Goal: Task Accomplishment & Management: Manage account settings

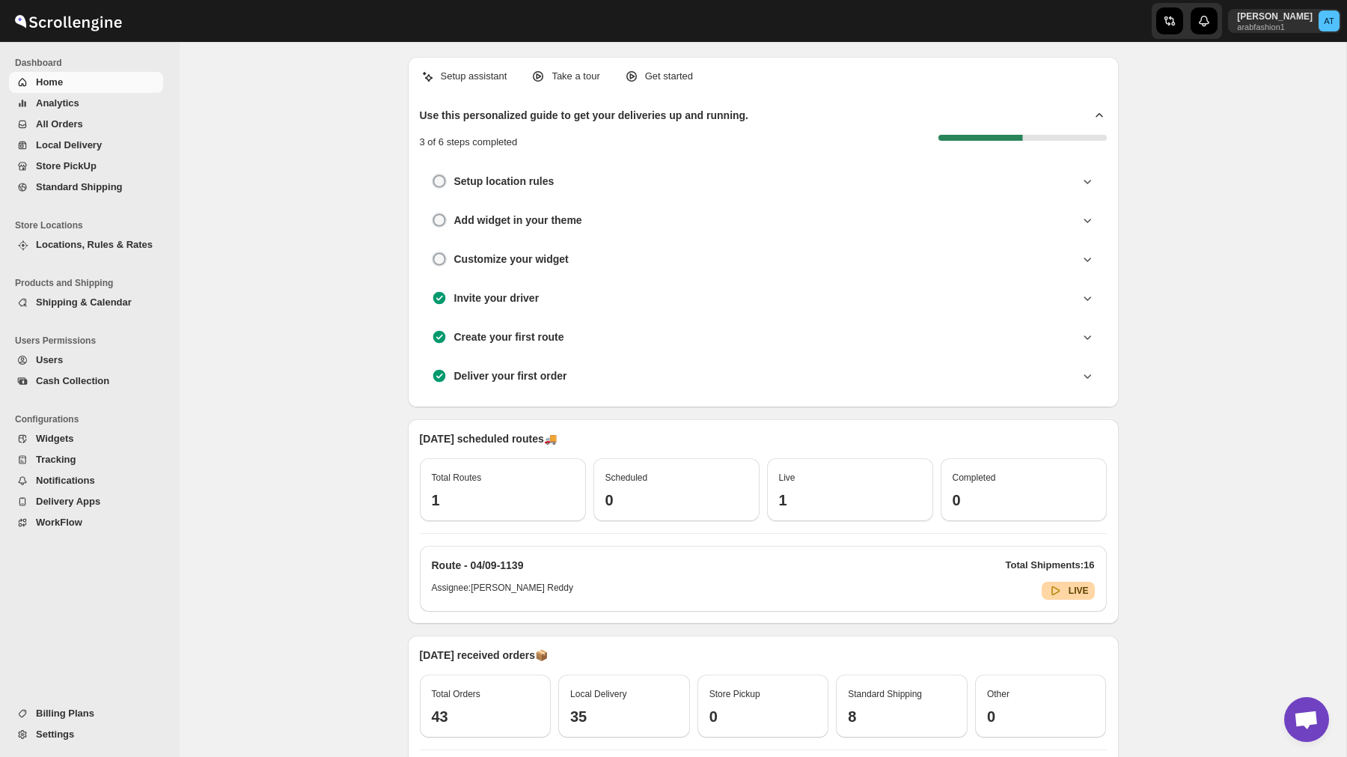
click at [78, 128] on span "All Orders" at bounding box center [59, 123] width 47 height 11
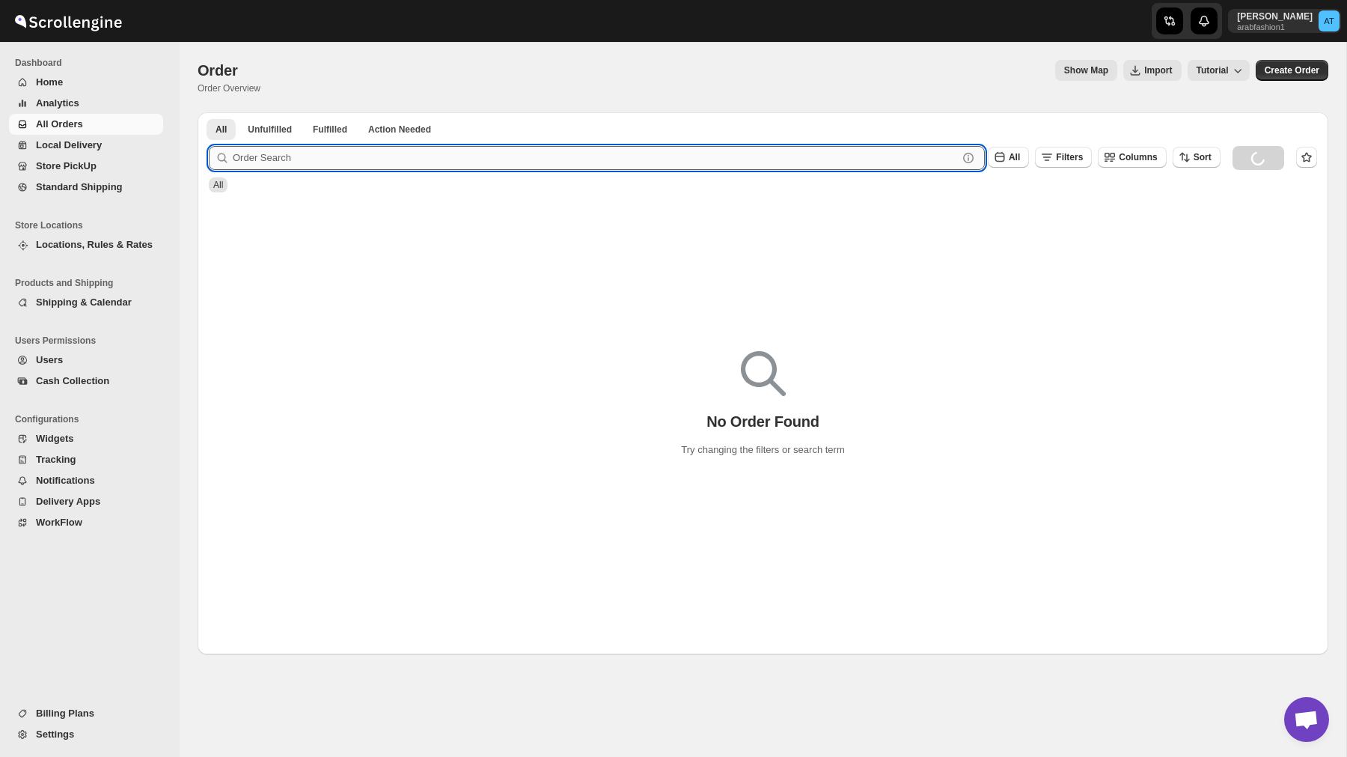
click at [304, 148] on input "text" at bounding box center [595, 158] width 725 height 24
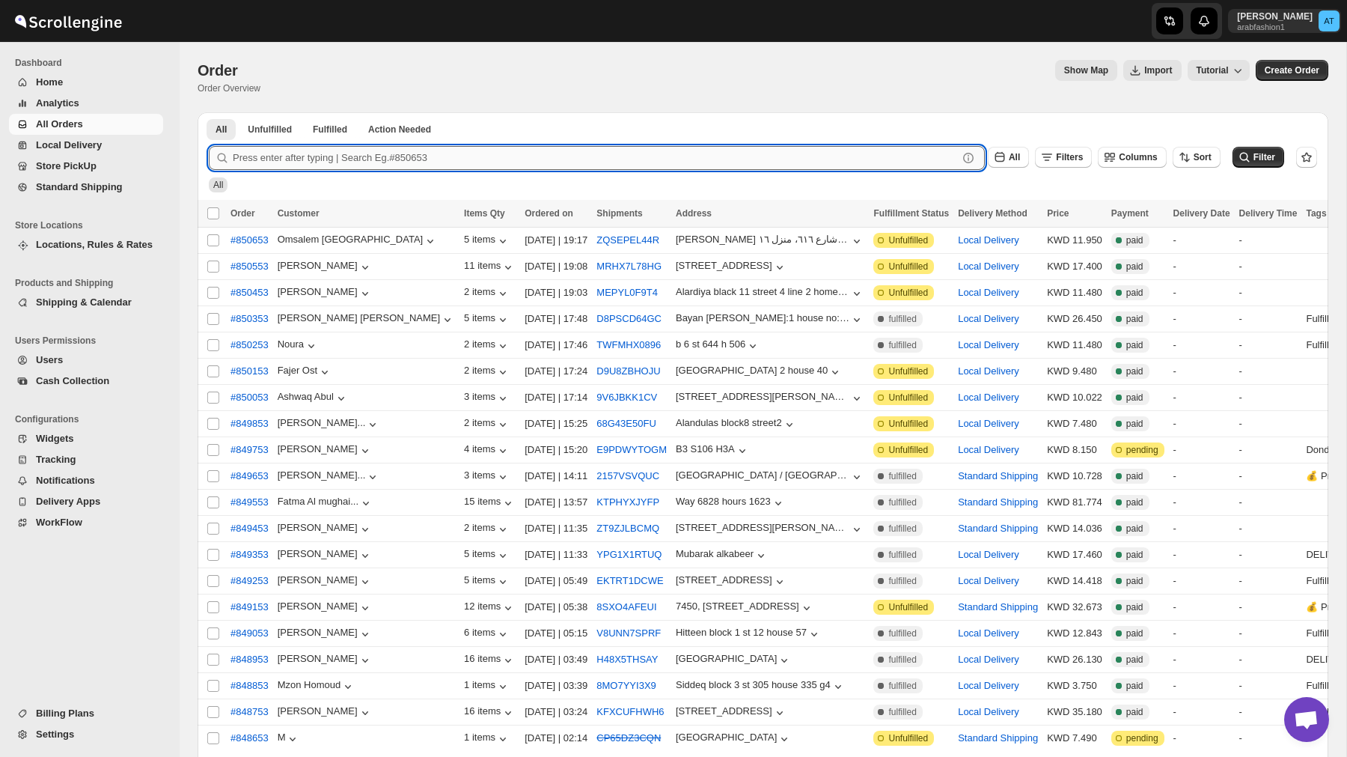
paste input "849953"
type input "849953"
click at [209, 112] on button "Submit" at bounding box center [230, 120] width 43 height 16
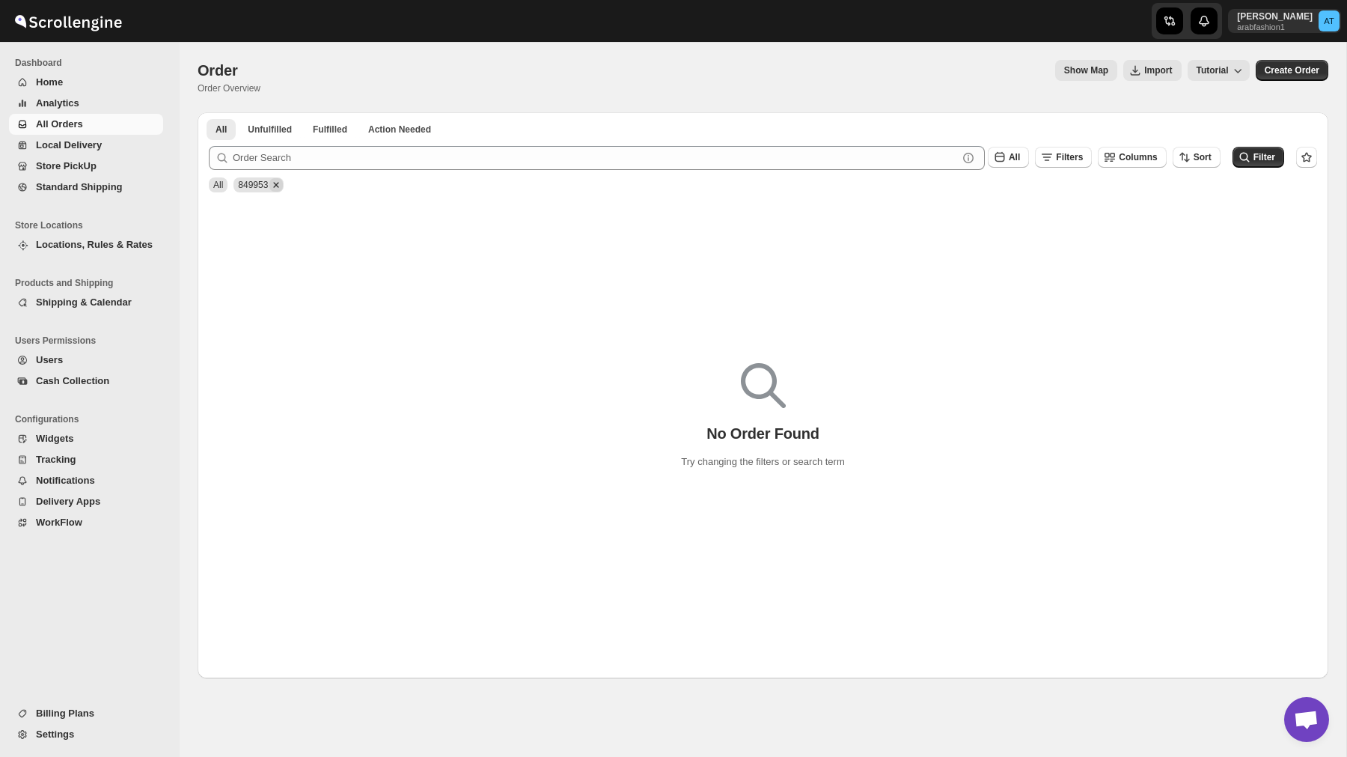
click at [281, 183] on icon "Remove 849953" at bounding box center [275, 184] width 13 height 13
click at [1243, 153] on icon "submit" at bounding box center [1244, 157] width 15 height 15
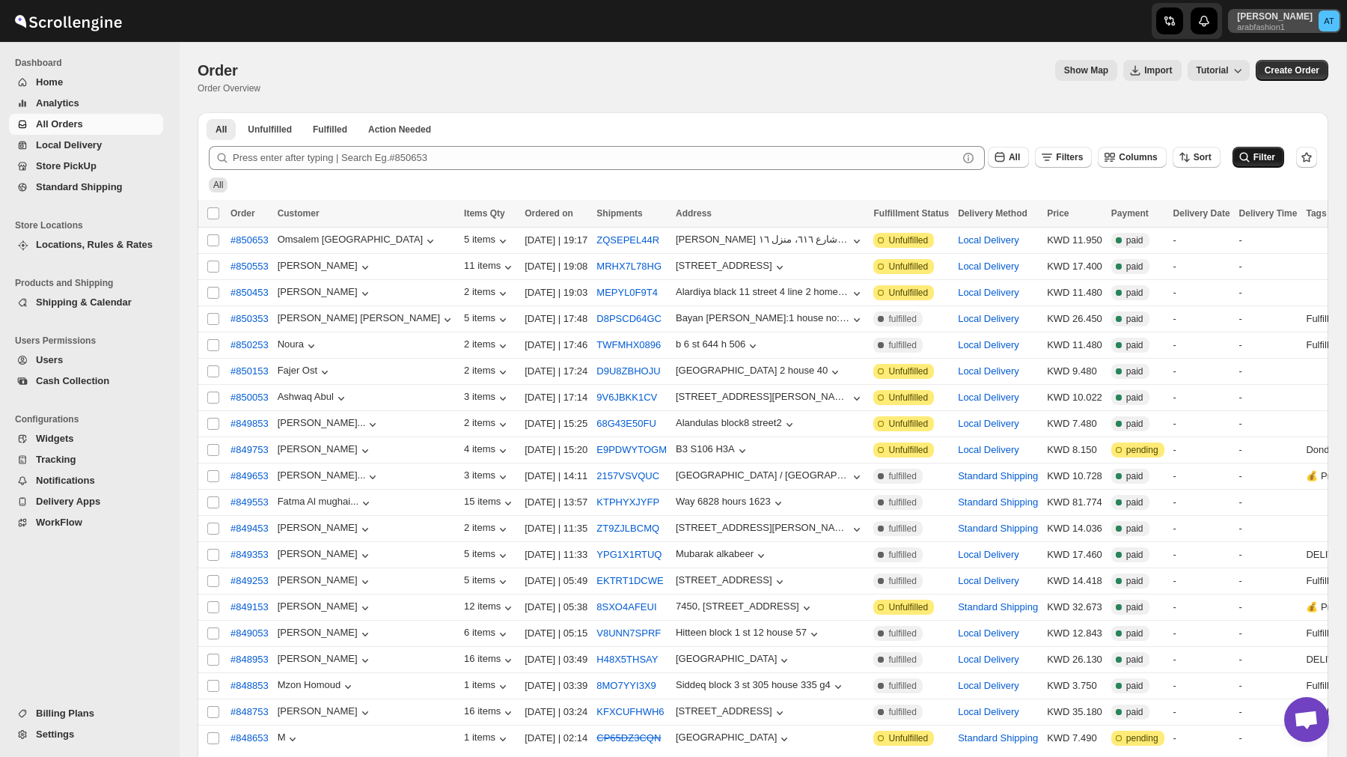
click at [1273, 22] on p "arabfashion1" at bounding box center [1275, 26] width 76 height 9
click at [1278, 168] on span "Logout" at bounding box center [1288, 164] width 30 height 11
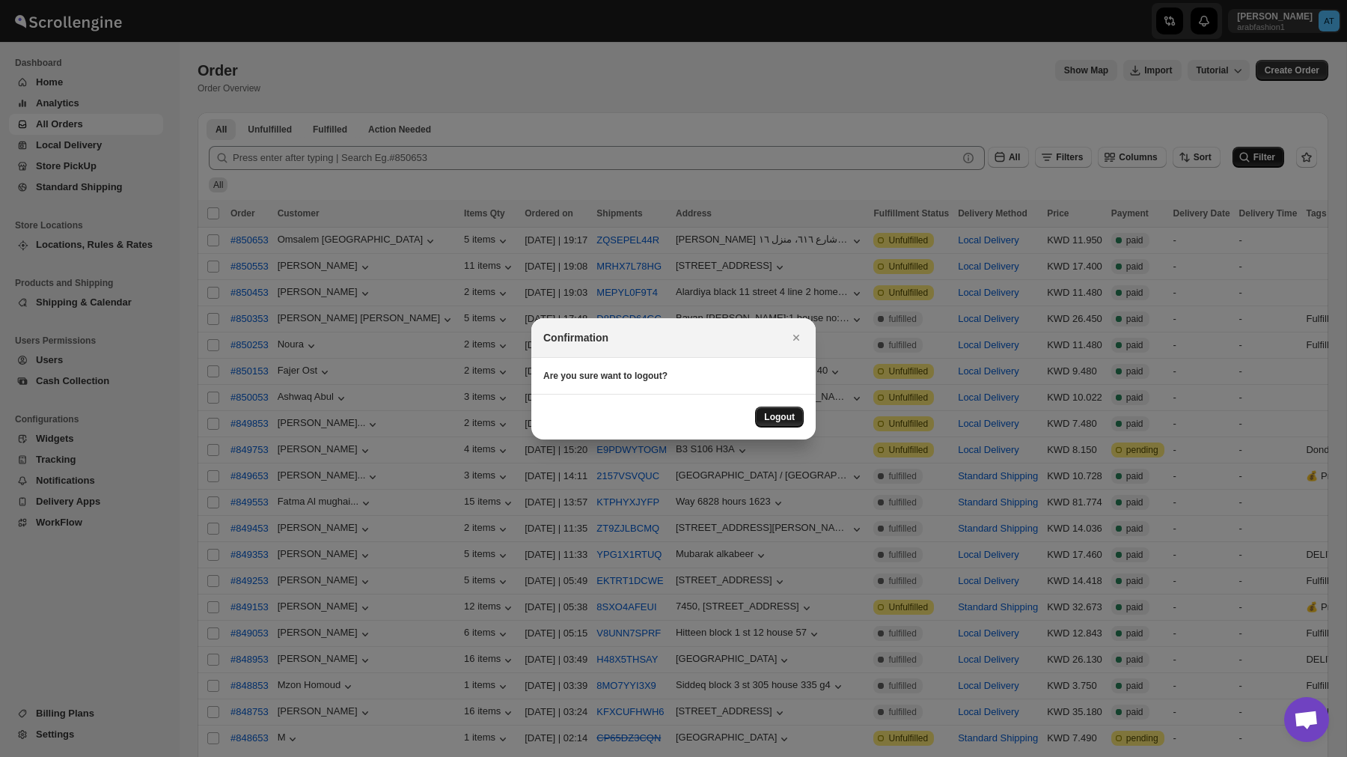
click at [780, 421] on span "Logout" at bounding box center [779, 417] width 31 height 12
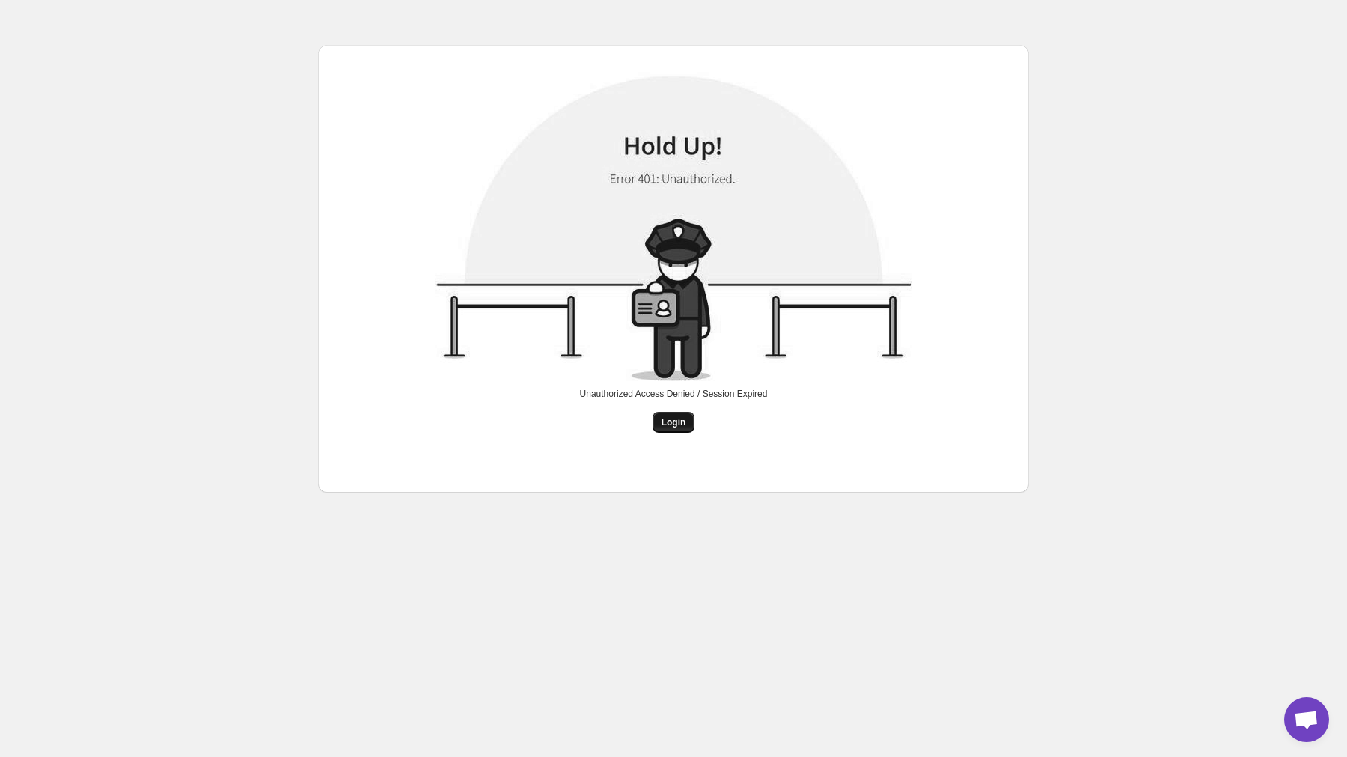
click at [675, 419] on span "Login" at bounding box center [674, 422] width 25 height 12
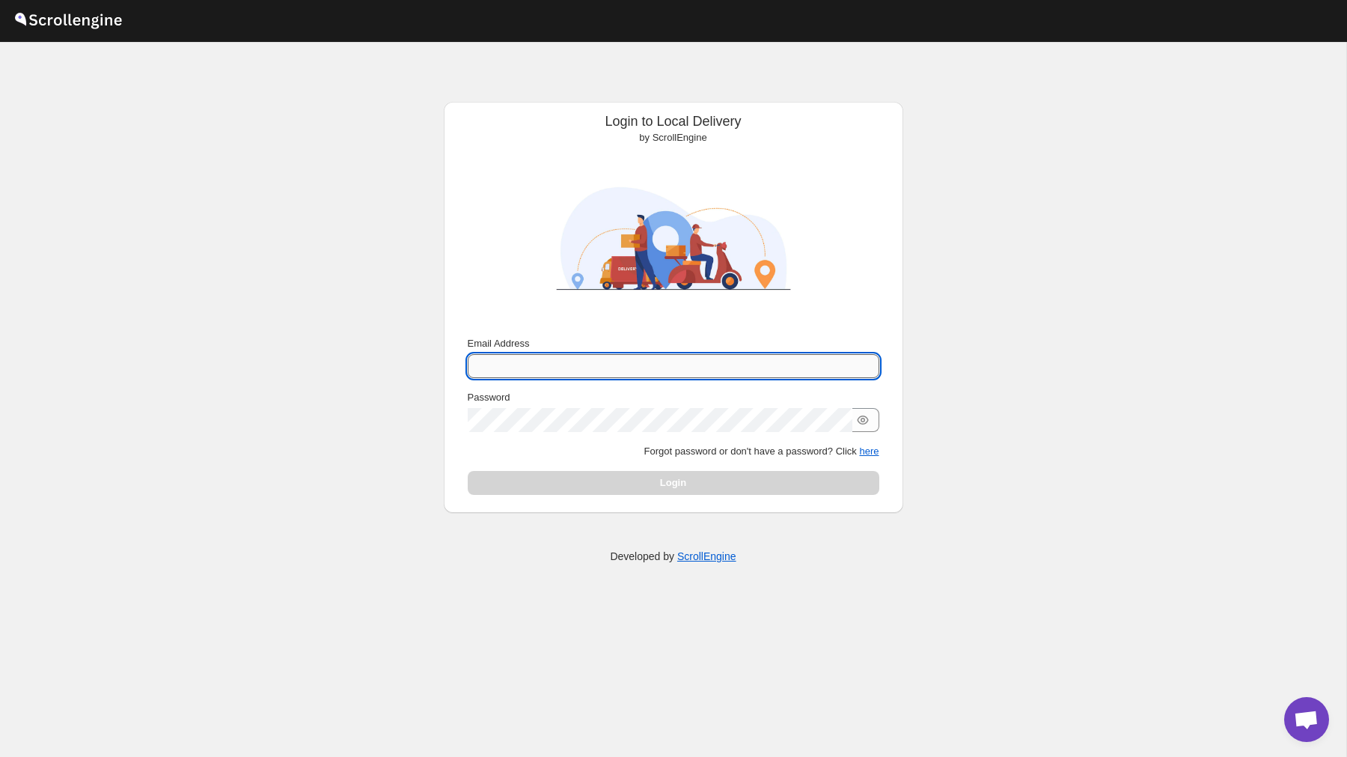
click at [552, 361] on input "Email Address" at bounding box center [674, 366] width 412 height 24
type input "[PERSON_NAME][EMAIL_ADDRESS][DOMAIN_NAME]"
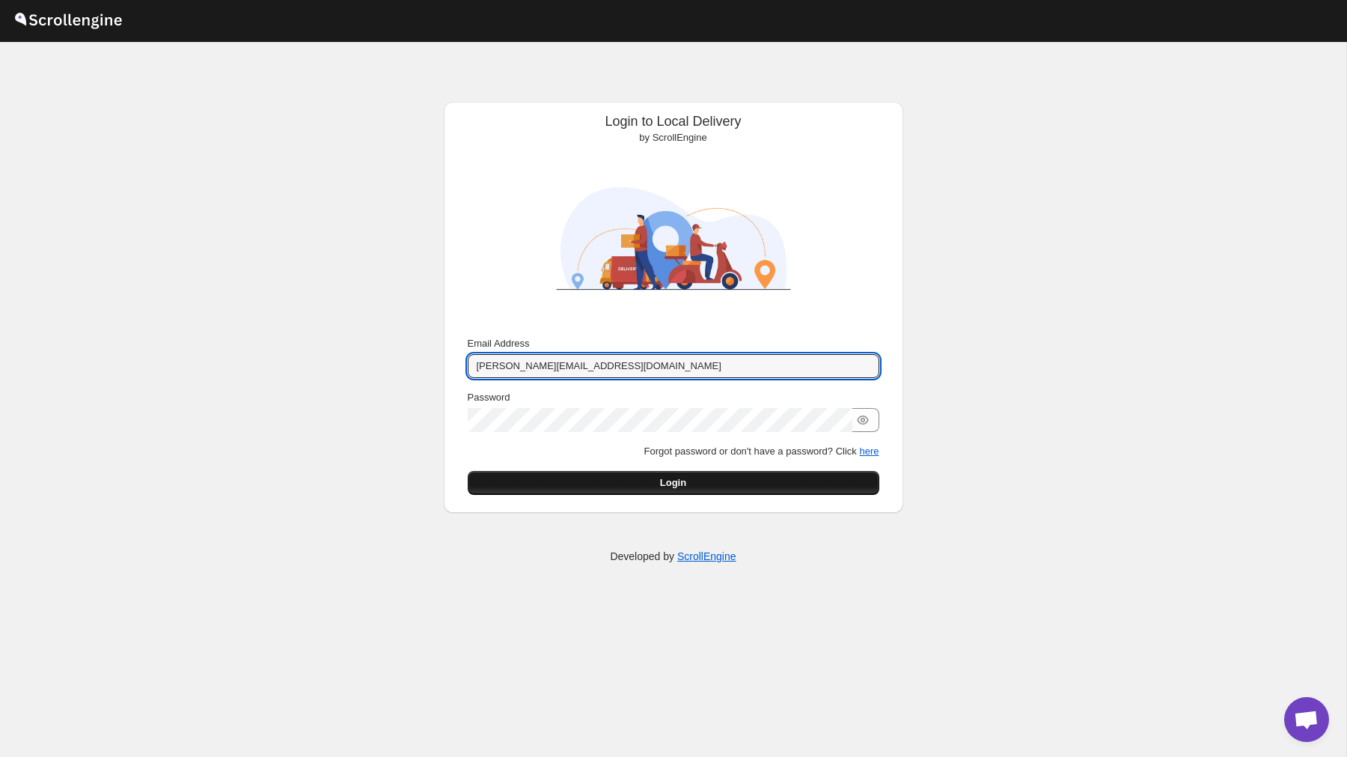
click at [669, 485] on span "Login" at bounding box center [673, 482] width 26 height 15
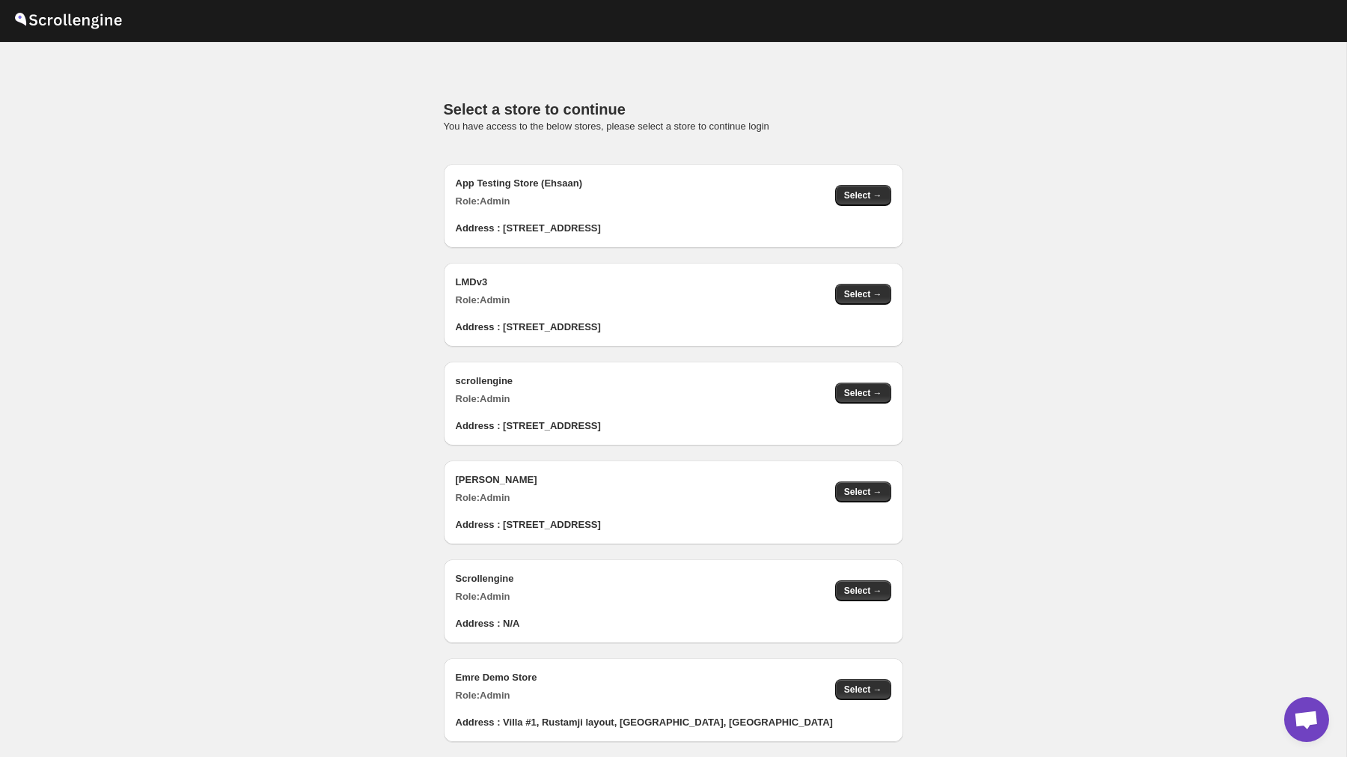
scroll to position [1484, 0]
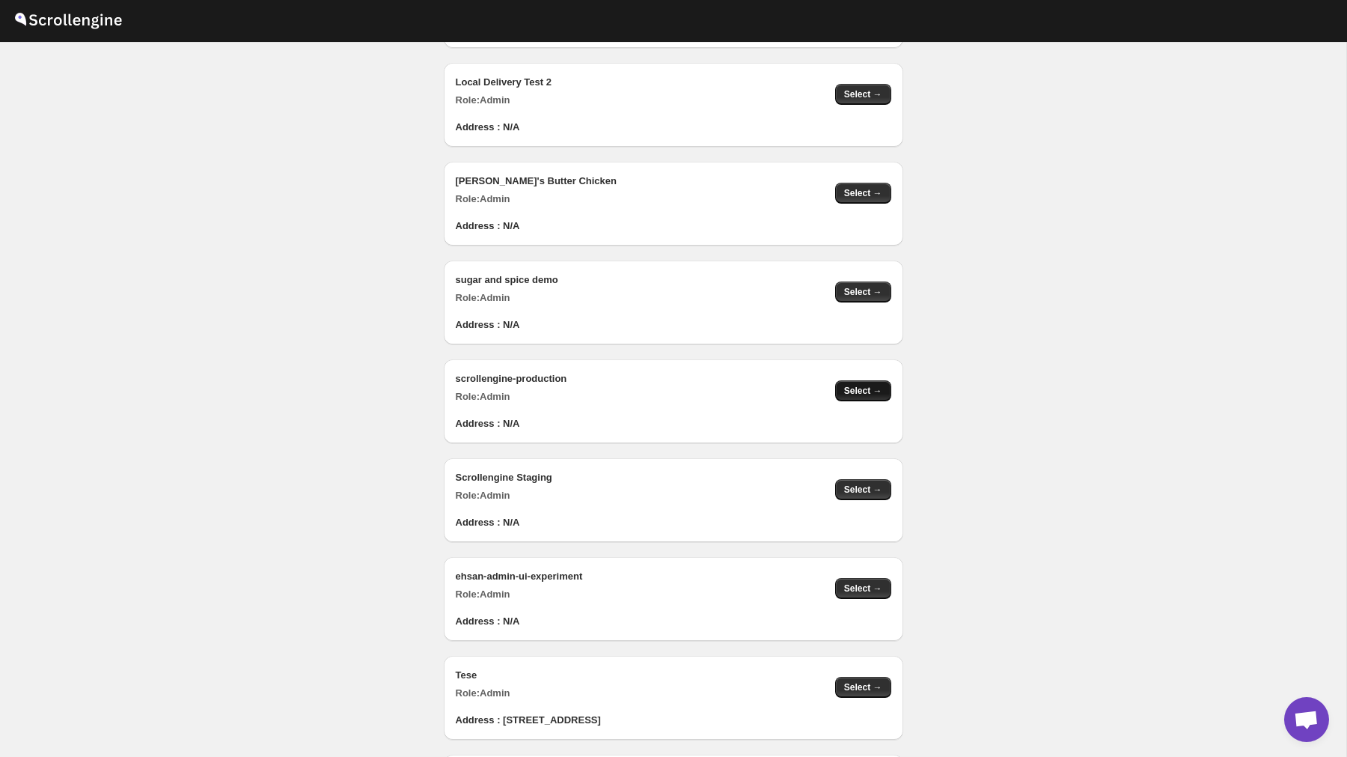
click at [873, 388] on span "Select →" at bounding box center [863, 391] width 38 height 12
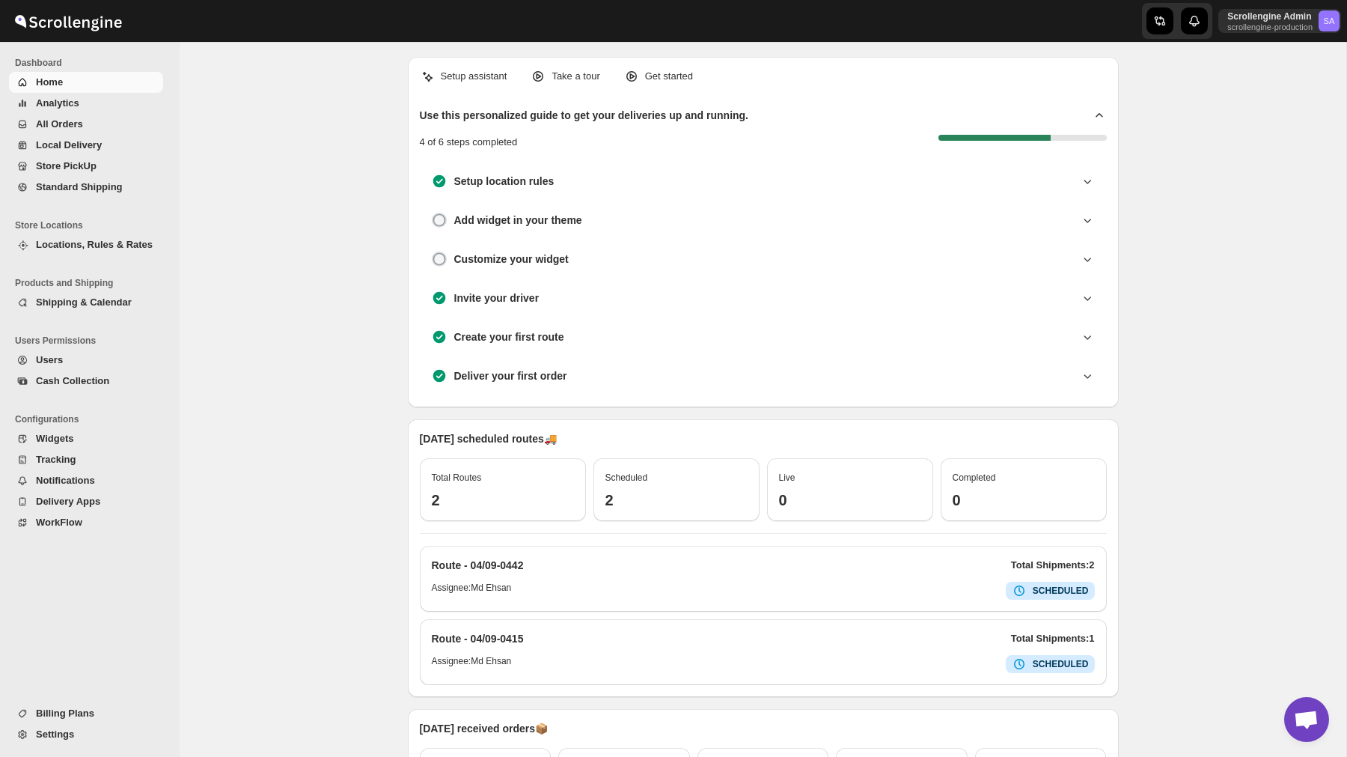
click at [1018, 215] on div "Setup assistant Take a tour Get started Use this personalized guide to get your…" at bounding box center [763, 522] width 1167 height 961
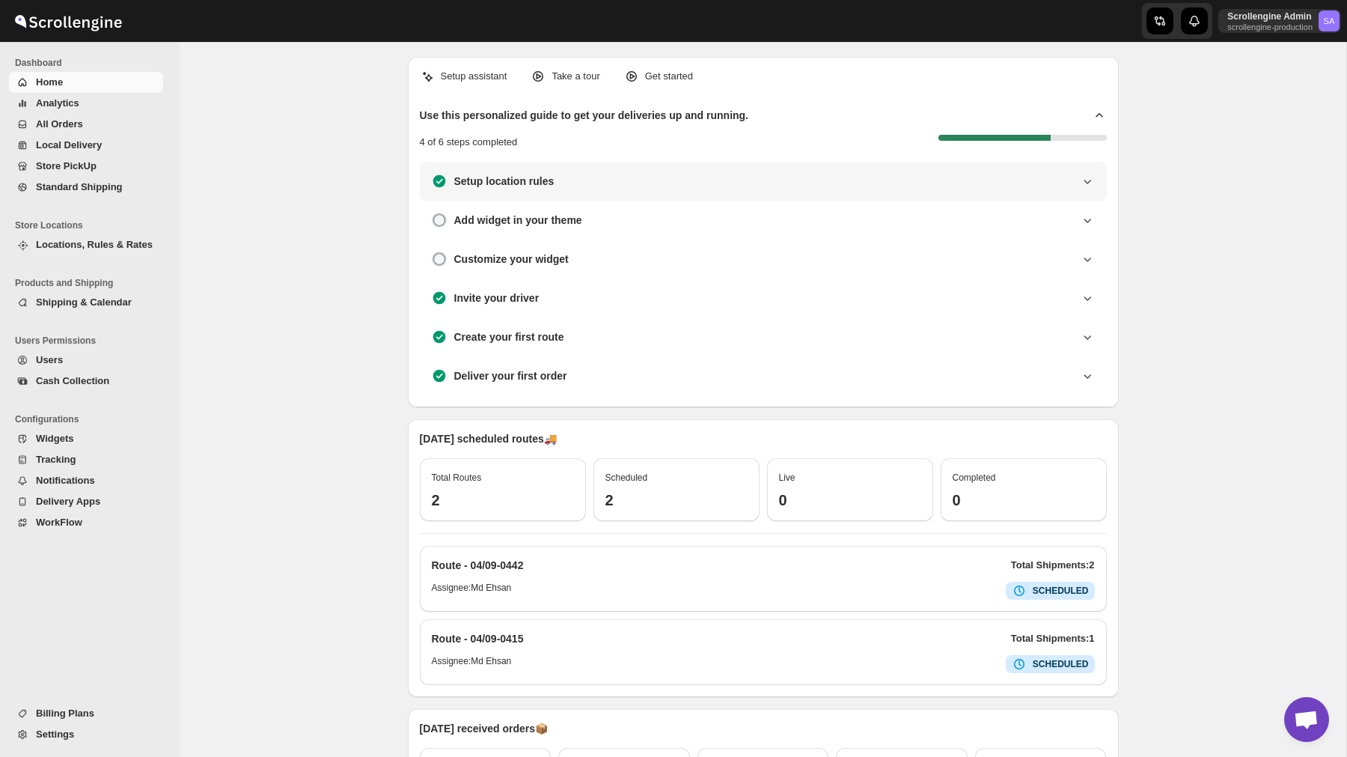
click at [657, 182] on div "Setup location rules" at bounding box center [763, 181] width 663 height 15
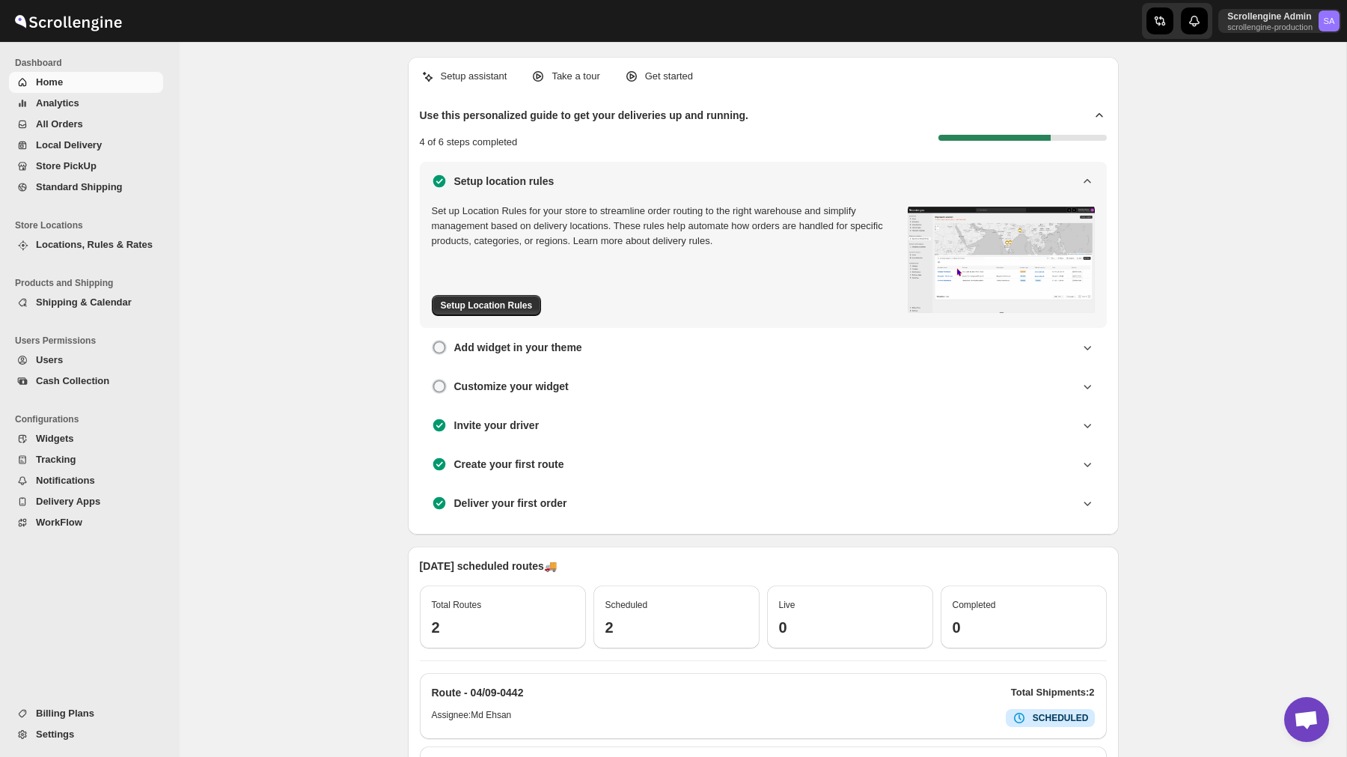
click at [657, 182] on div "Setup location rules" at bounding box center [763, 181] width 663 height 15
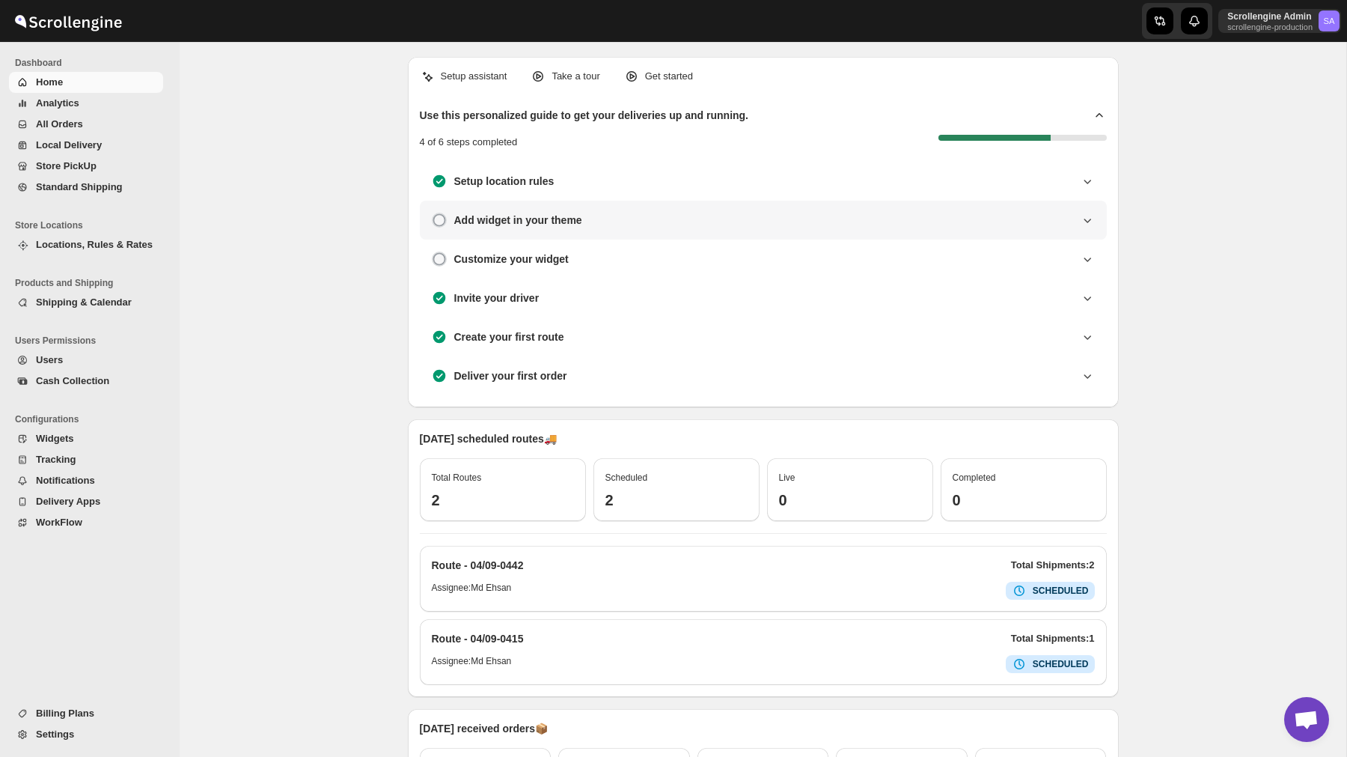
click at [640, 223] on div "Add widget in your theme" at bounding box center [763, 220] width 663 height 15
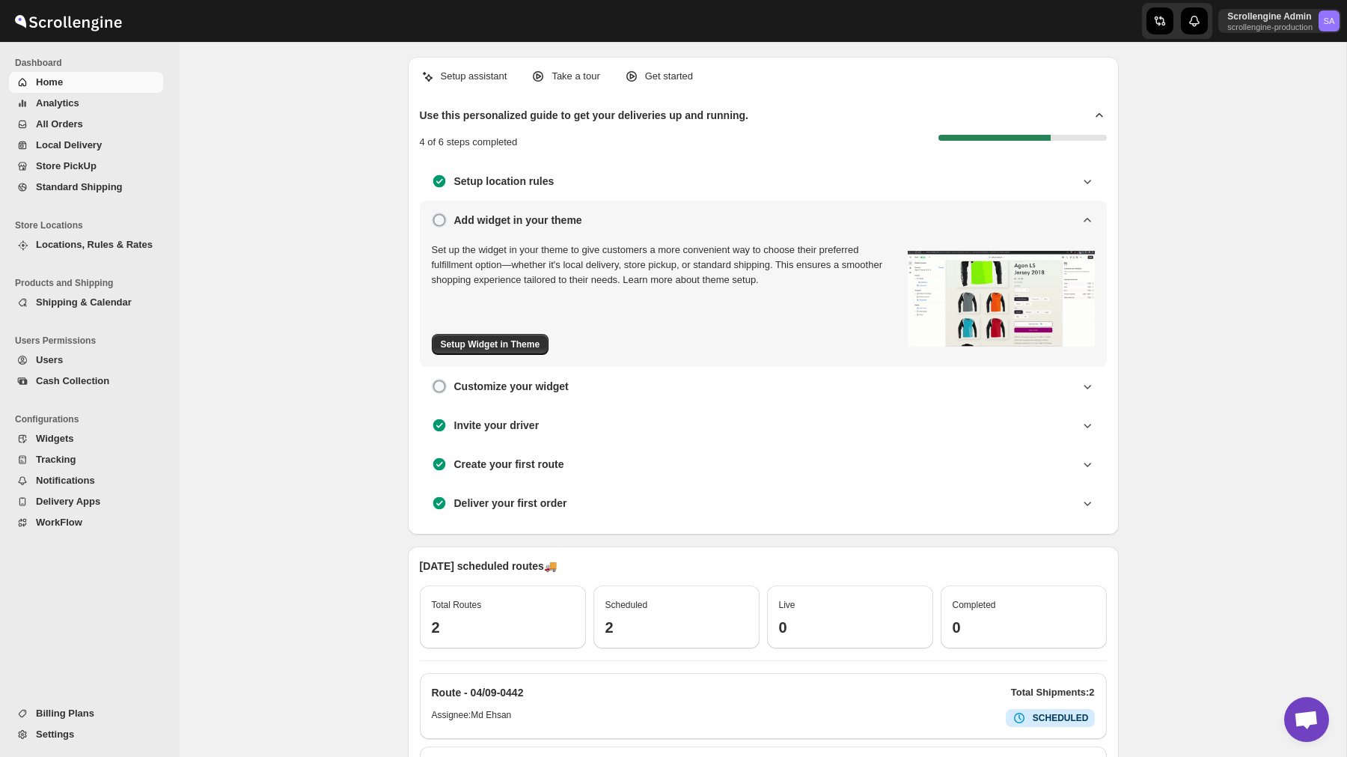
click at [640, 223] on div "Add widget in your theme" at bounding box center [763, 220] width 663 height 15
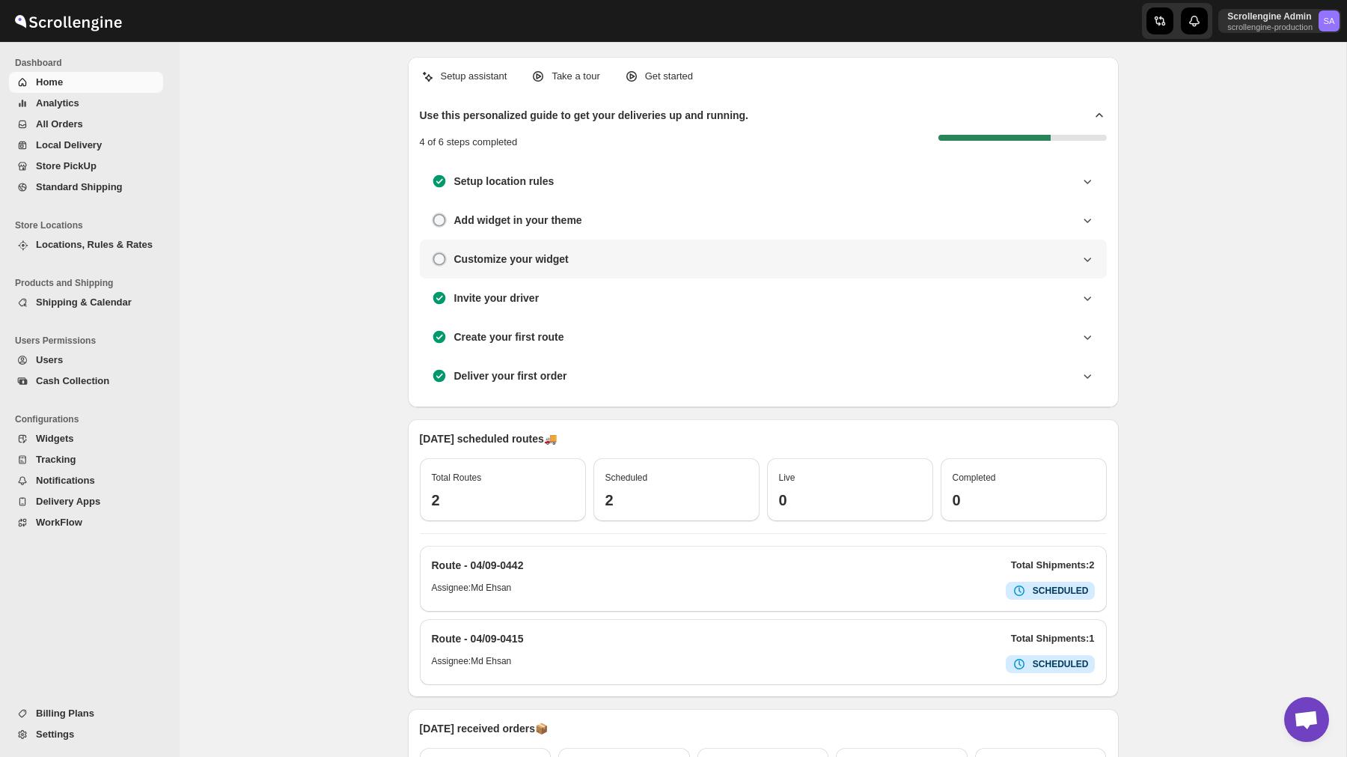
click at [631, 254] on div "Customize your widget" at bounding box center [763, 259] width 663 height 15
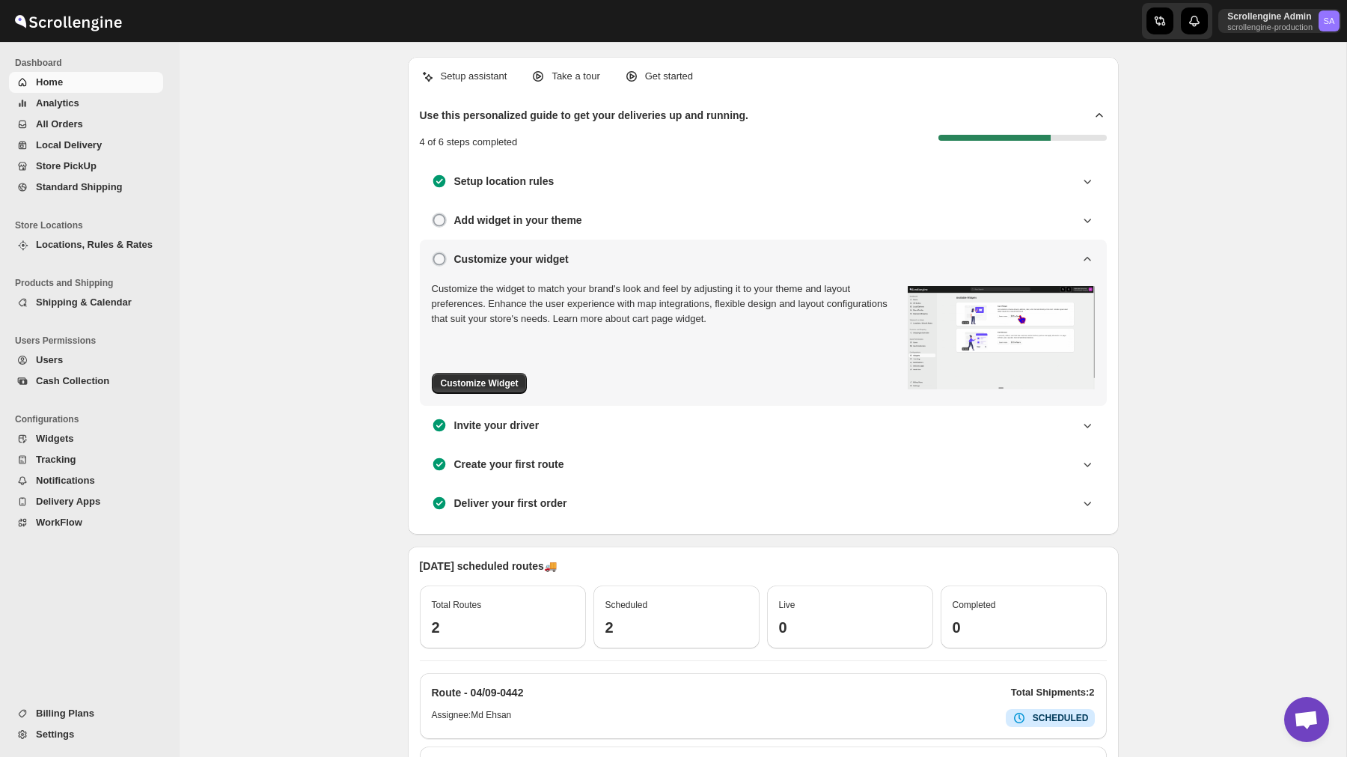
click at [631, 254] on div "Customize your widget" at bounding box center [763, 259] width 663 height 15
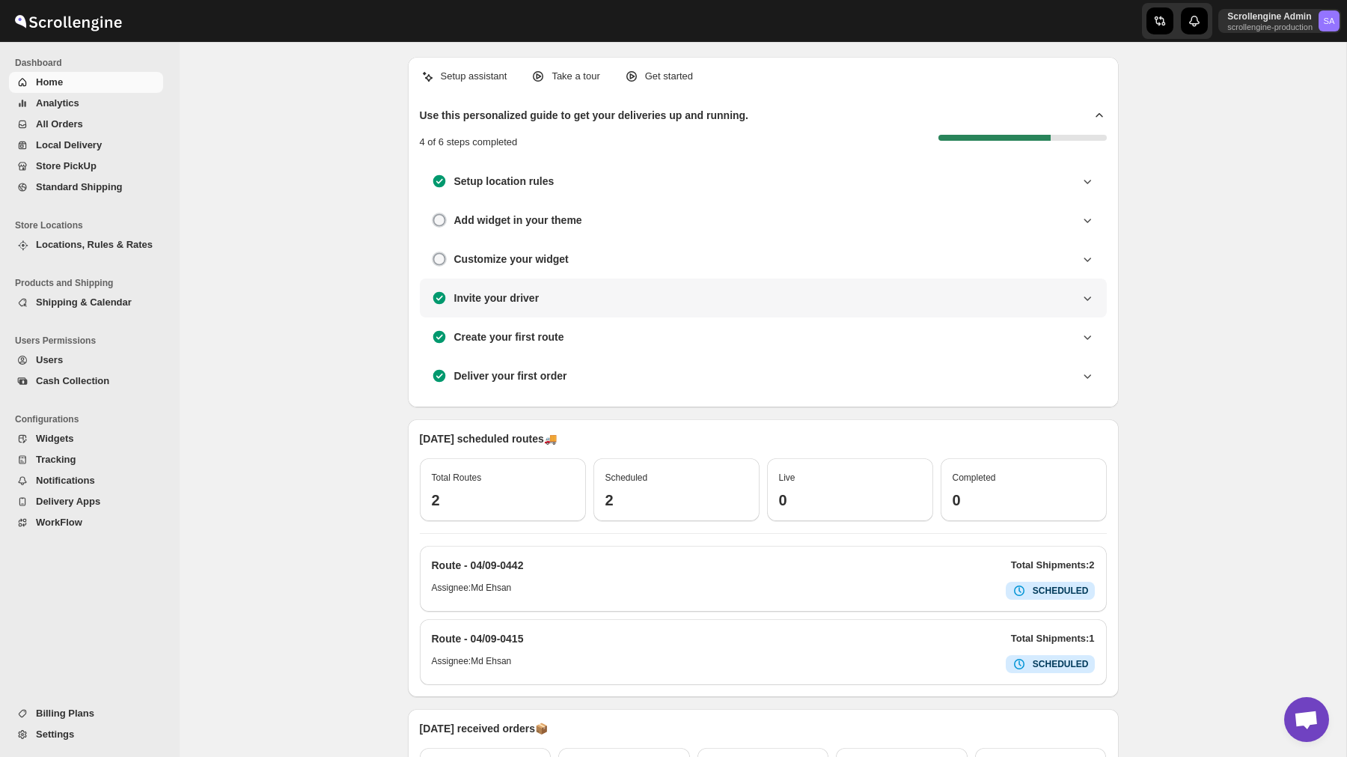
click at [627, 281] on div "Invite your driver" at bounding box center [763, 297] width 687 height 39
click at [629, 293] on div "Invite your driver" at bounding box center [763, 297] width 663 height 15
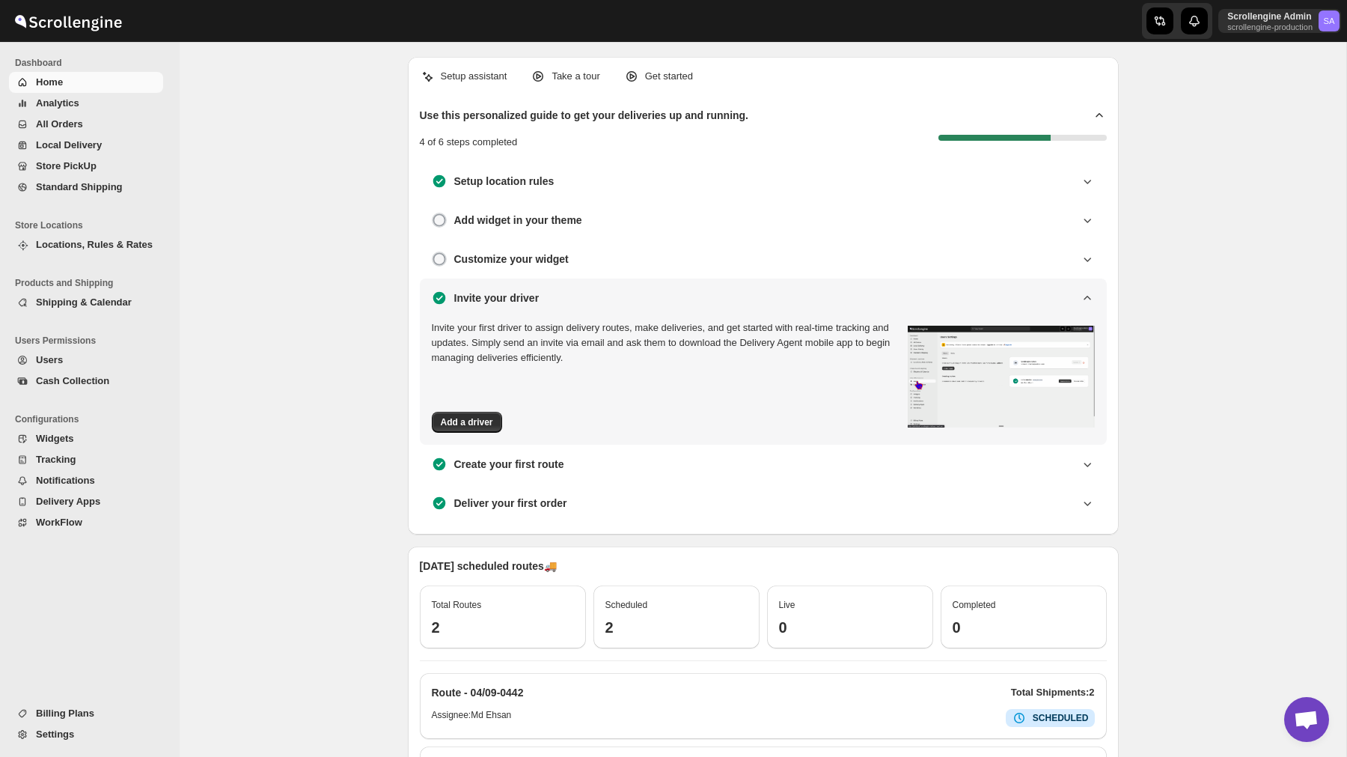
click at [629, 293] on div "Invite your driver" at bounding box center [763, 297] width 663 height 15
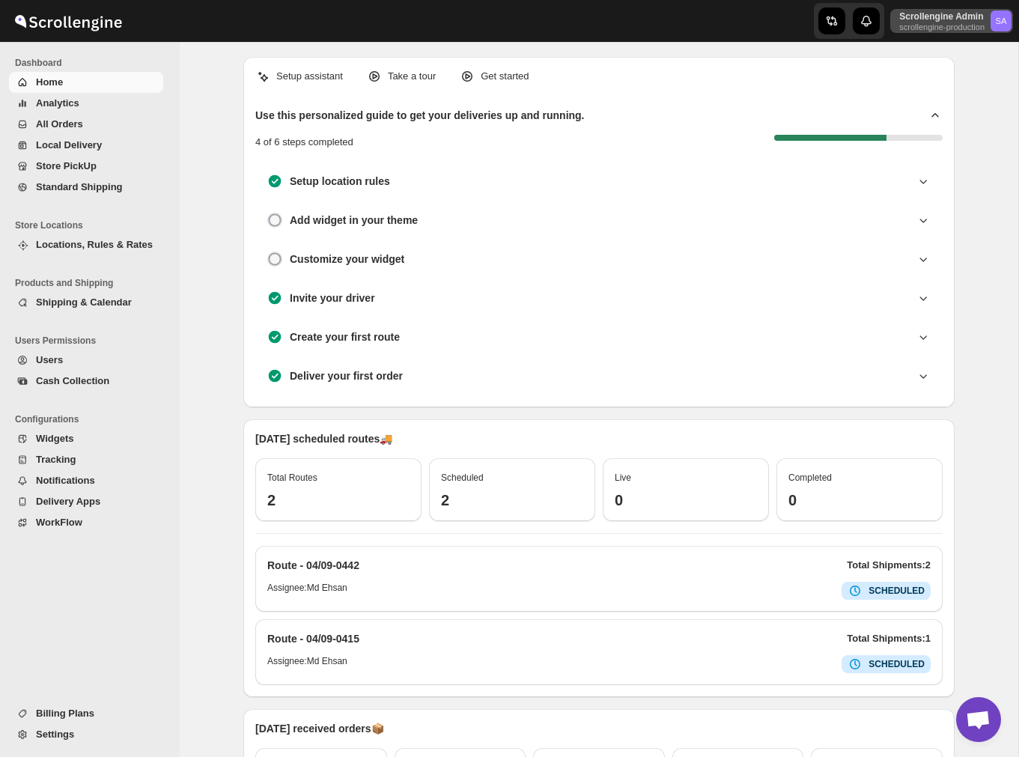
click at [963, 26] on p "scrollengine-production" at bounding box center [941, 26] width 85 height 9
click at [984, 68] on span "Online Store" at bounding box center [974, 62] width 60 height 15
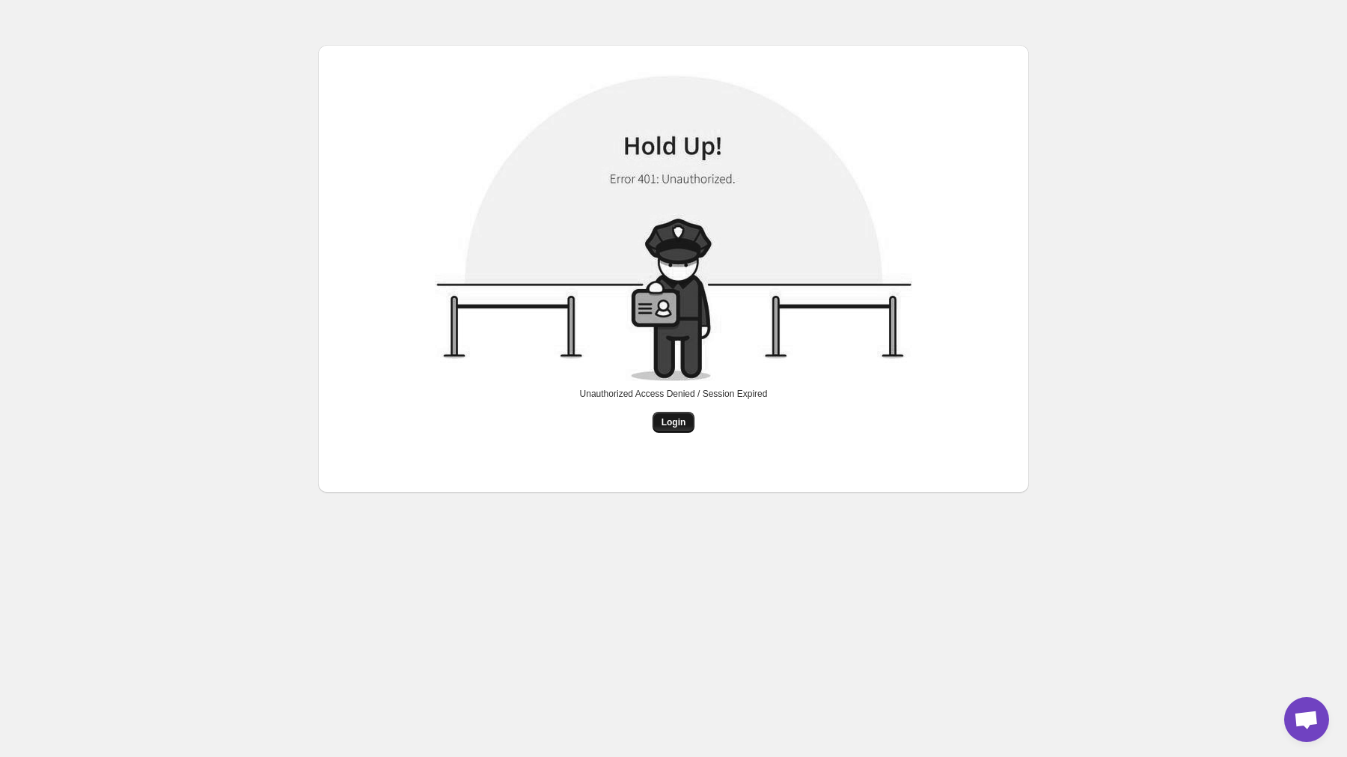
click at [674, 422] on span "Login" at bounding box center [674, 422] width 25 height 12
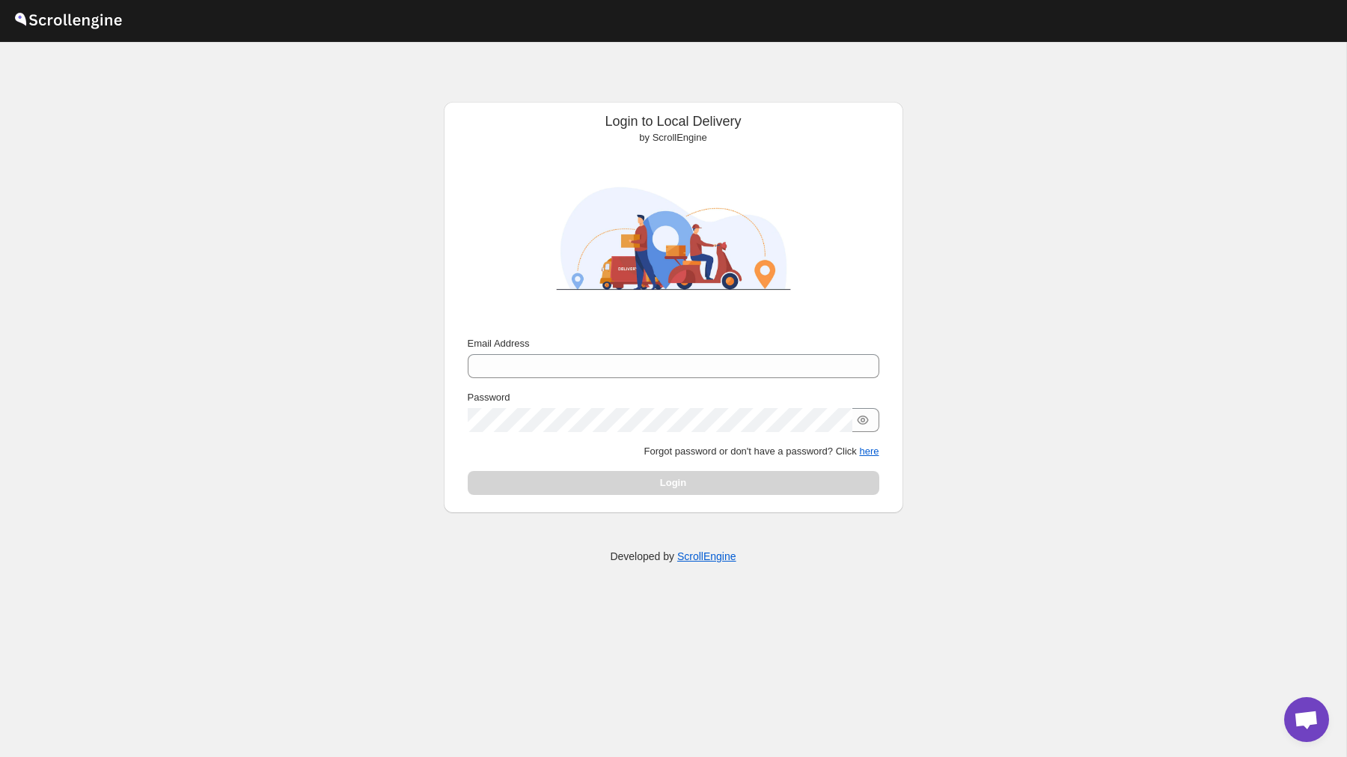
click at [600, 352] on div "Email Address" at bounding box center [674, 357] width 412 height 42
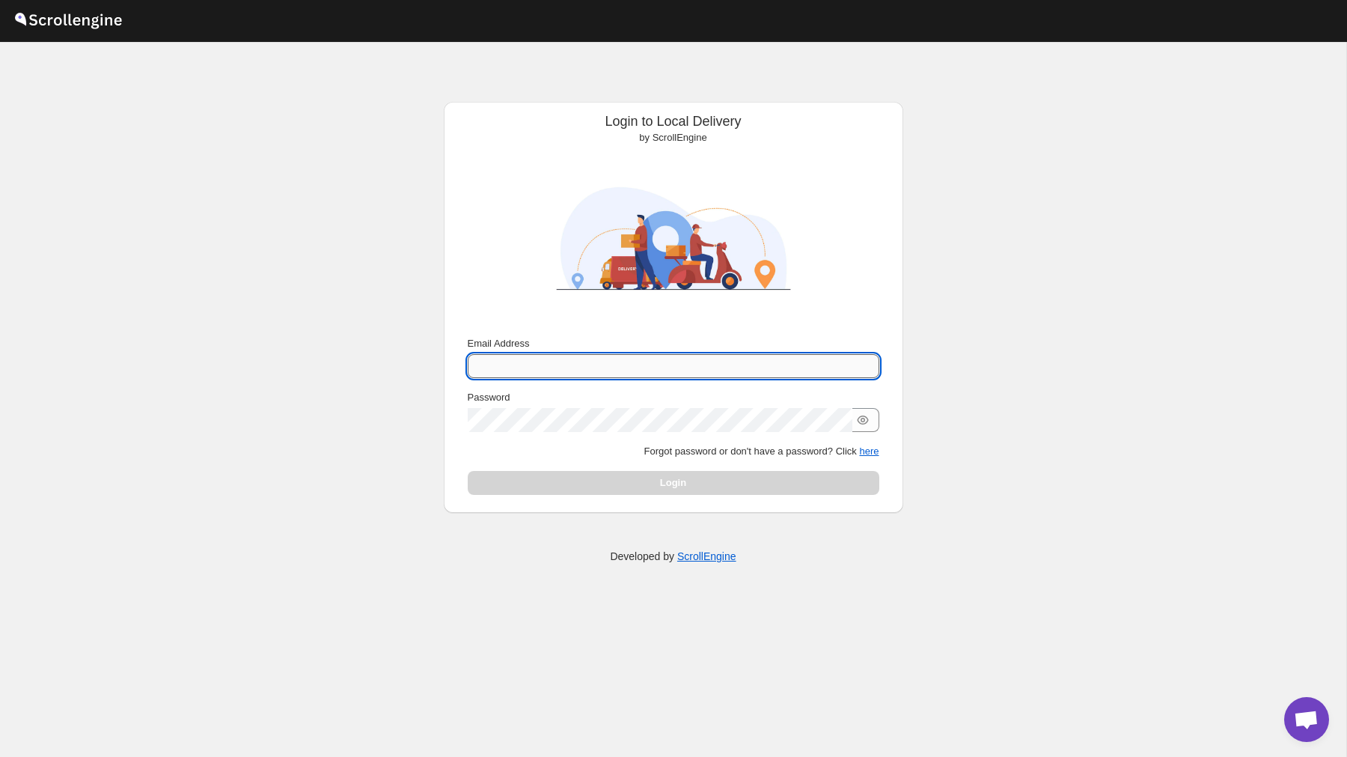
click at [600, 365] on input "Email Address" at bounding box center [674, 366] width 412 height 24
type input "[PERSON_NAME][EMAIL_ADDRESS][DOMAIN_NAME]"
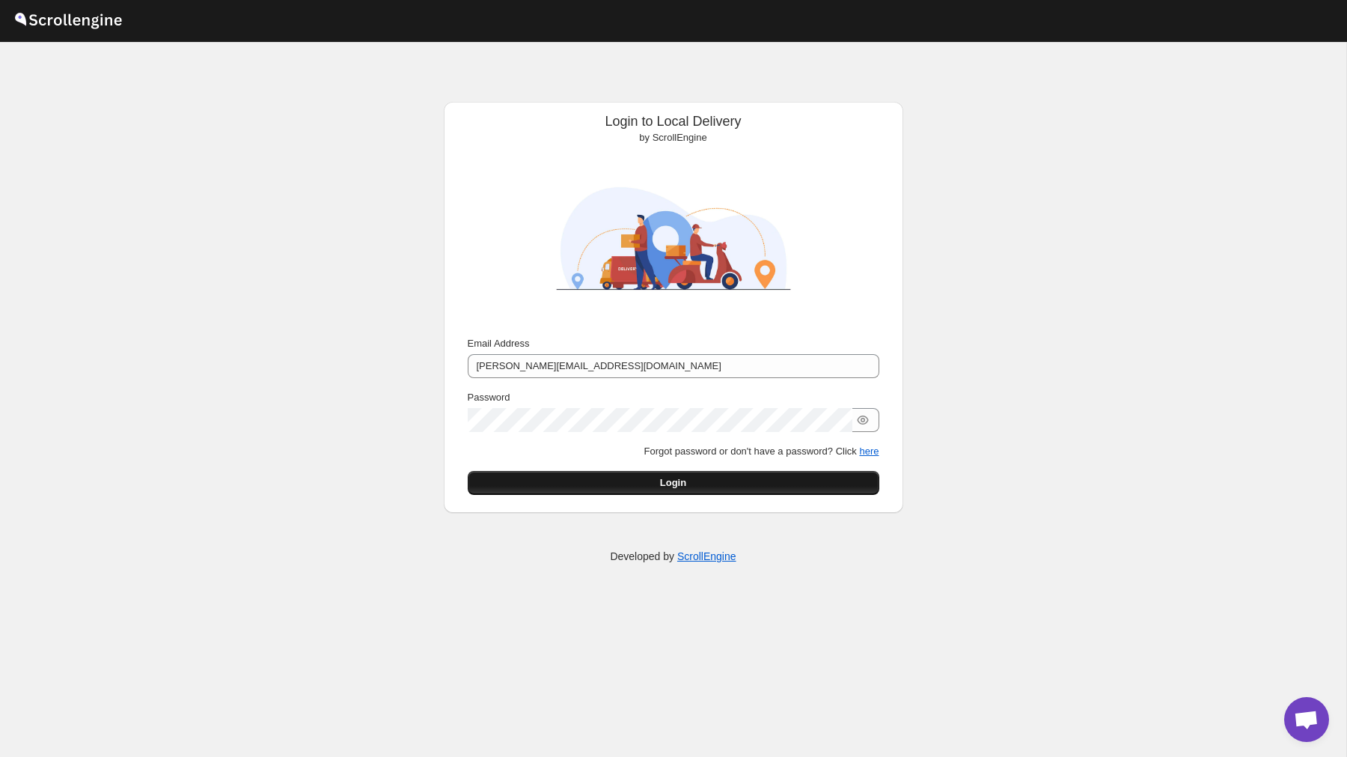
click at [685, 477] on span "Login" at bounding box center [673, 482] width 26 height 15
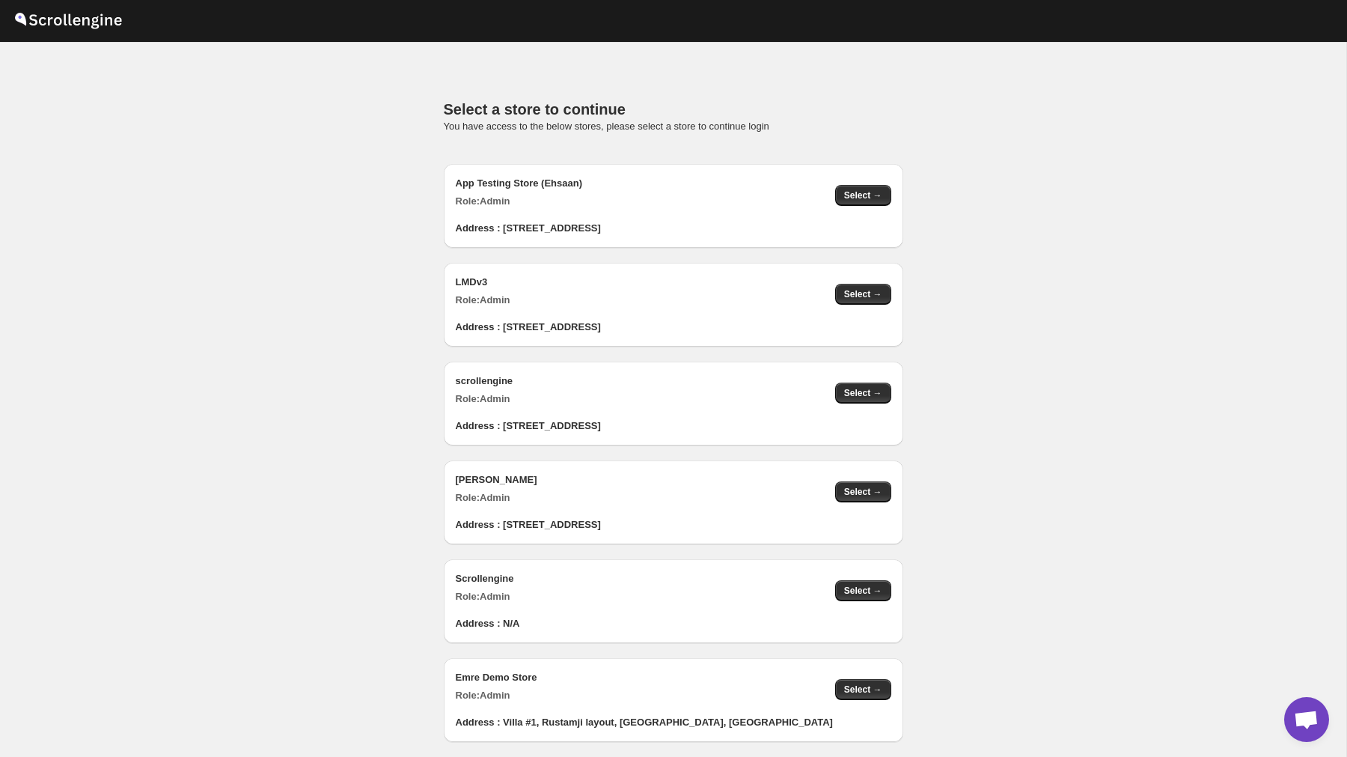
scroll to position [1484, 0]
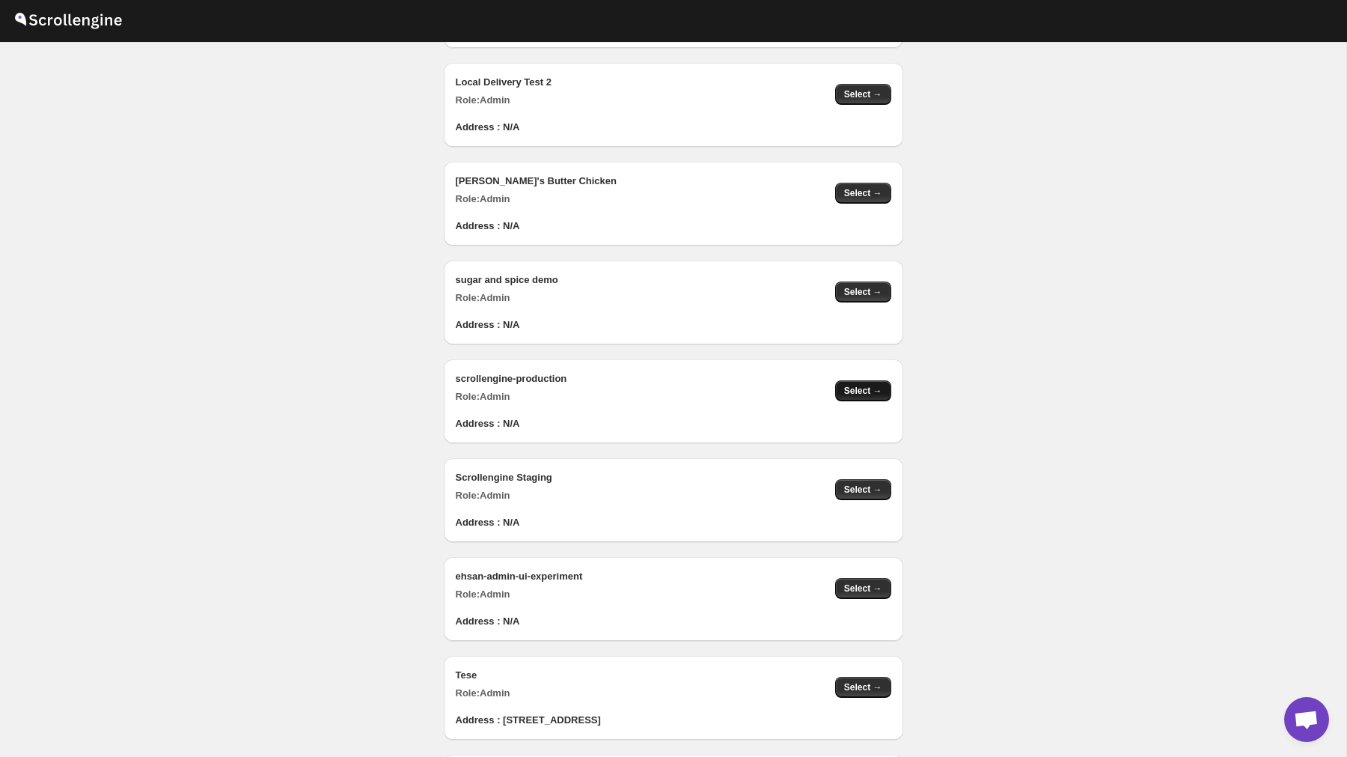
click at [857, 393] on span "Select →" at bounding box center [863, 391] width 38 height 12
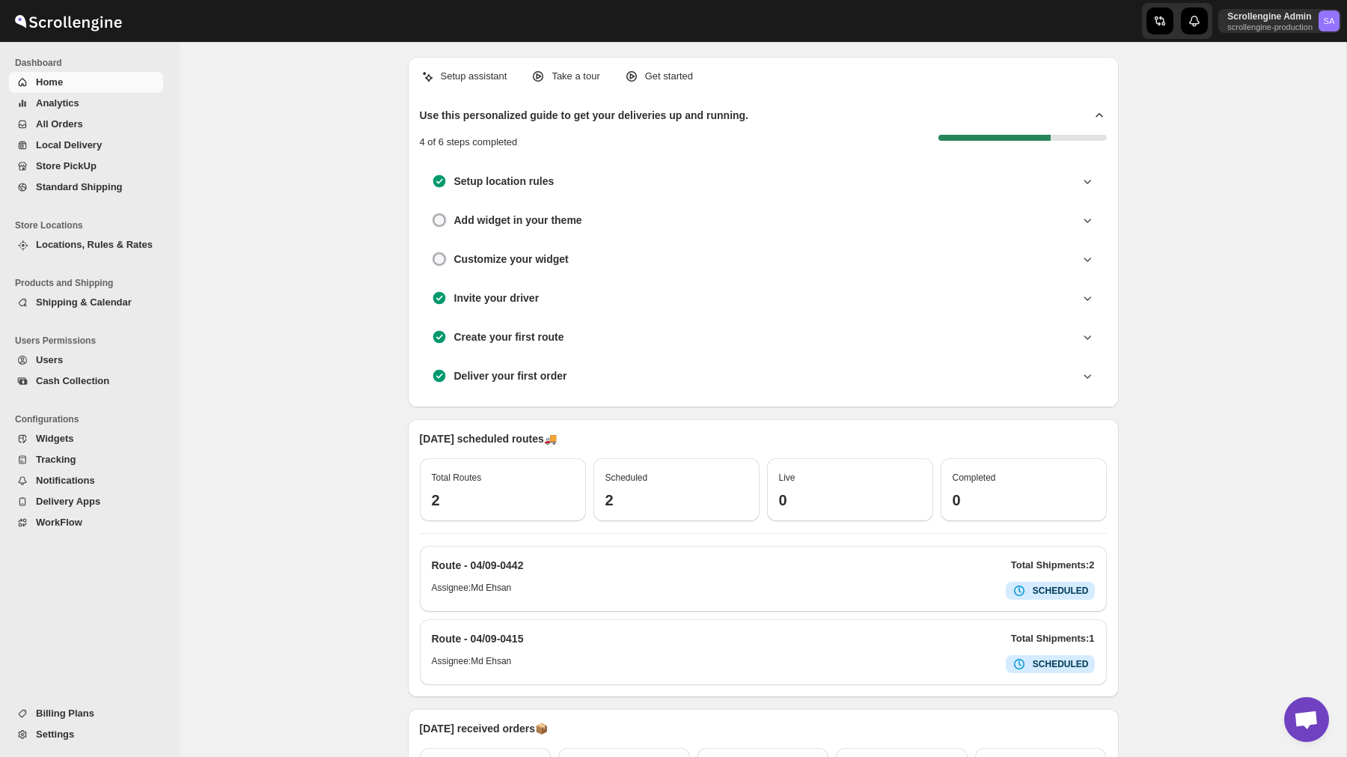
click at [1192, 391] on div "Setup assistant Take a tour Get started Use this personalized guide to get your…" at bounding box center [763, 564] width 1167 height 1044
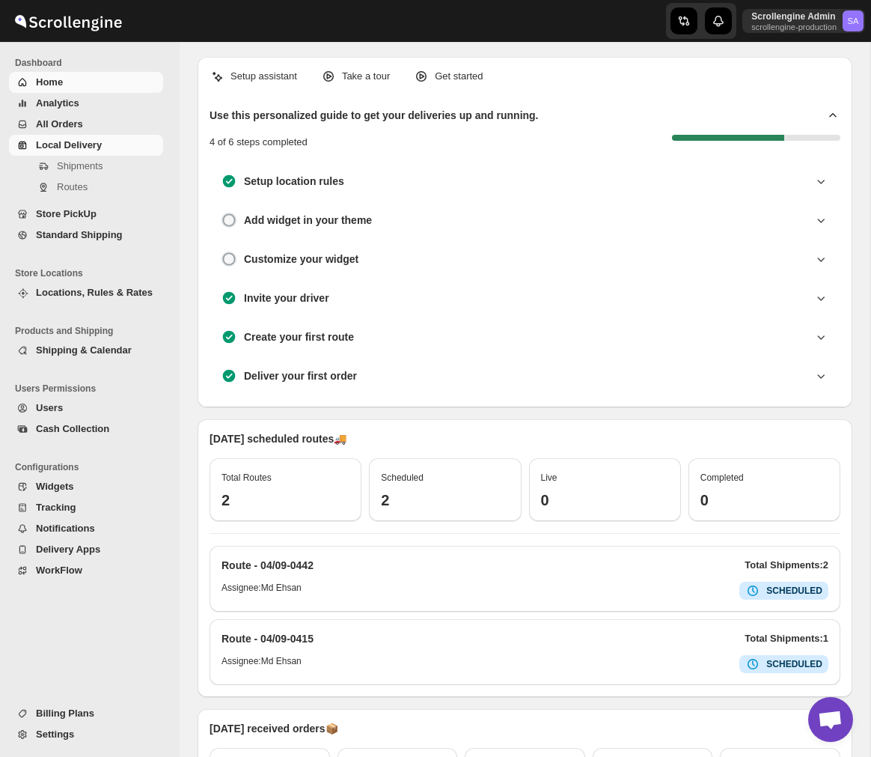
click at [68, 149] on span "Local Delivery" at bounding box center [69, 144] width 66 height 11
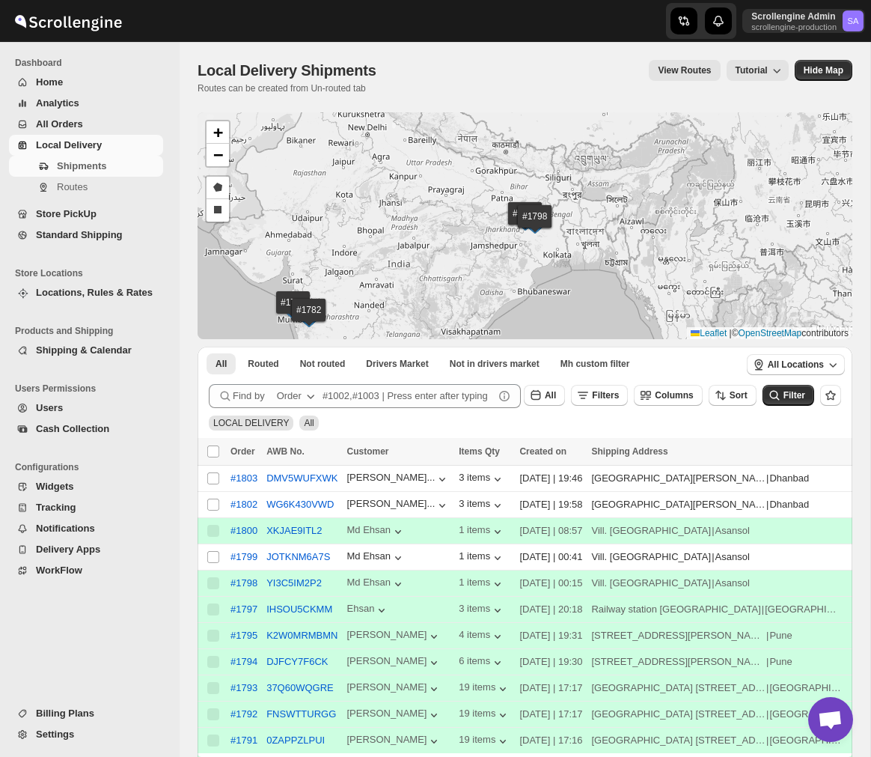
click at [73, 207] on span "Store PickUp" at bounding box center [98, 214] width 124 height 15
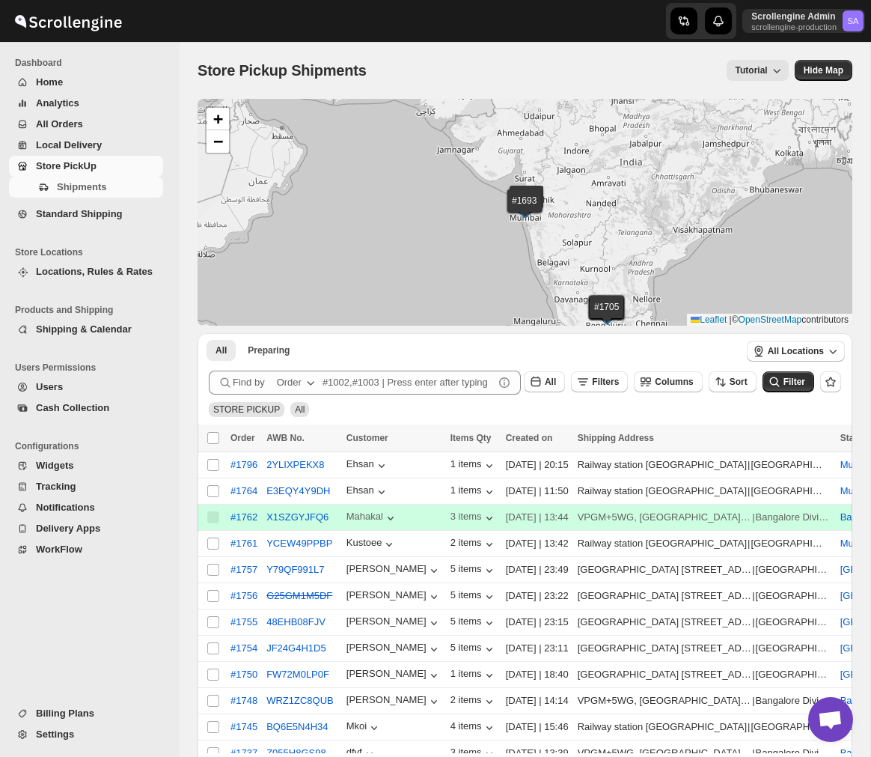
click at [109, 276] on span "Locations, Rules & Rates" at bounding box center [94, 271] width 117 height 11
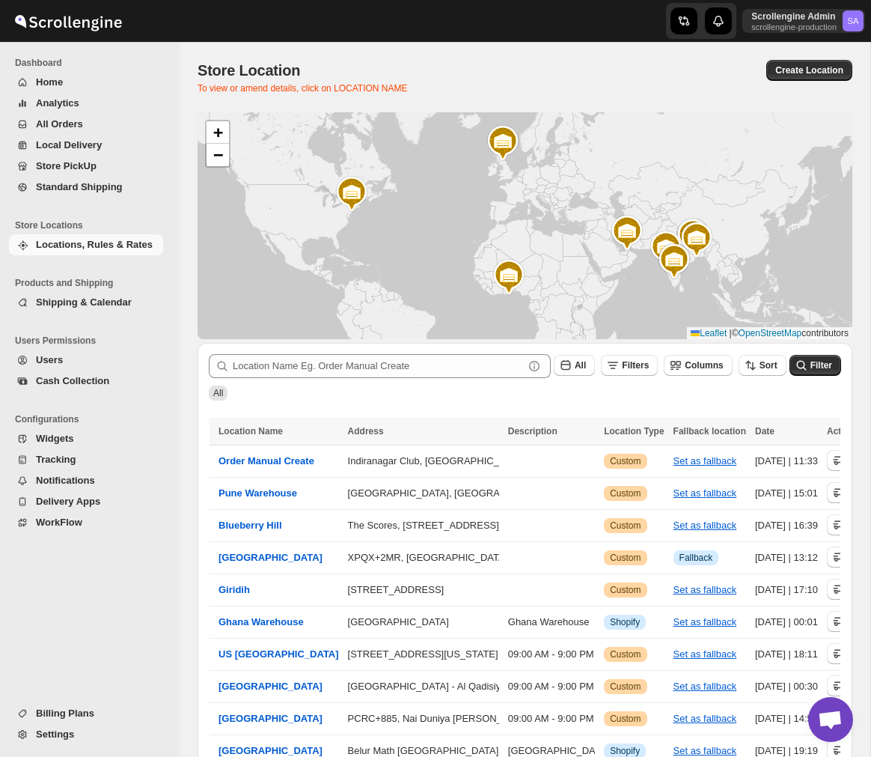
click at [71, 362] on span "Users" at bounding box center [98, 360] width 124 height 15
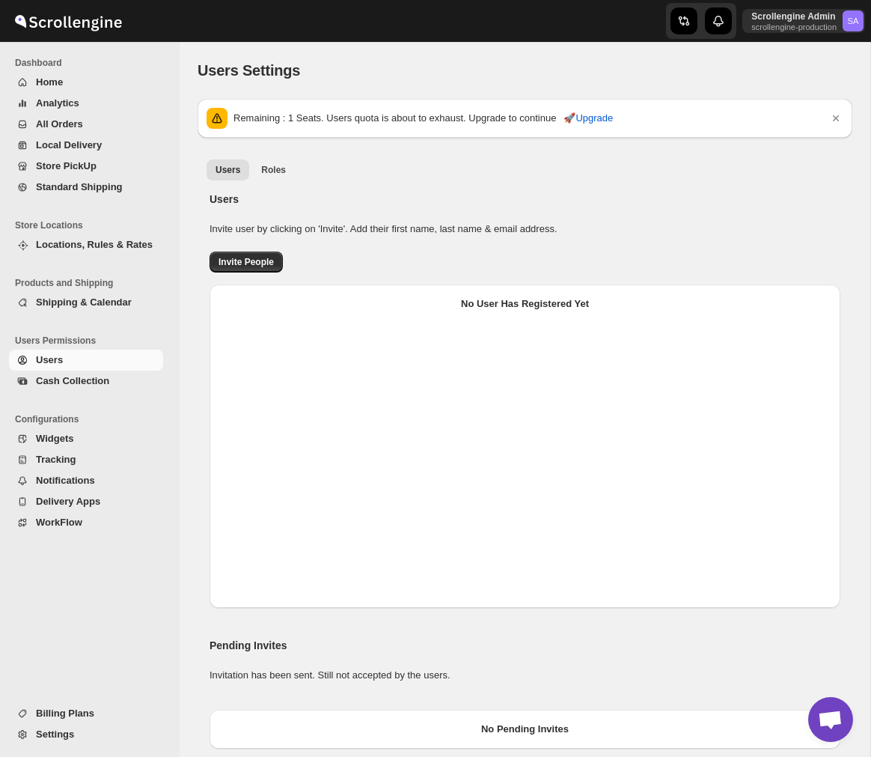
select select "637b767fbaab0276b10c91d5"
select select "637b767fbaab0276b10c91d7"
select select "637b767fbaab0276b10c91d5"
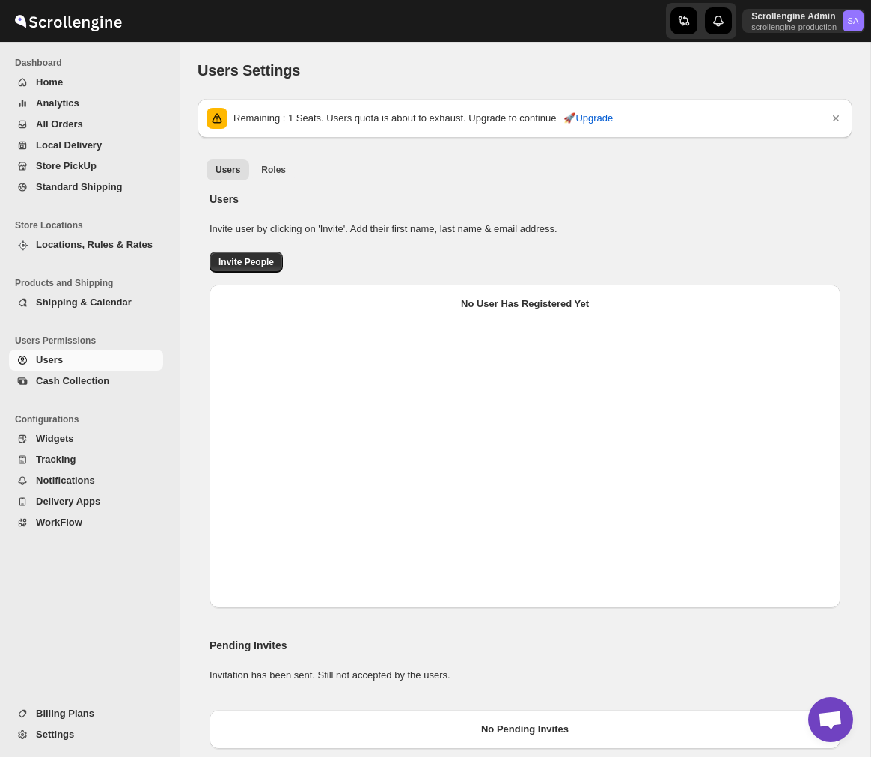
select select "637b767fbaab0276b10c91d5"
select select "637b767fbaab0276b10c91d7"
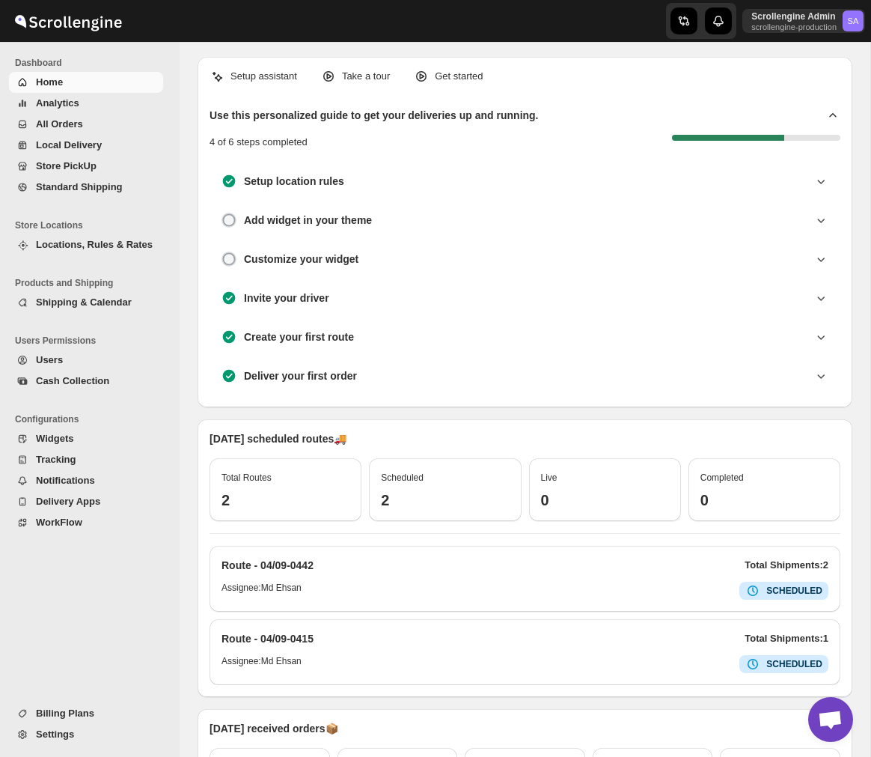
click at [82, 122] on span "All Orders" at bounding box center [98, 124] width 124 height 15
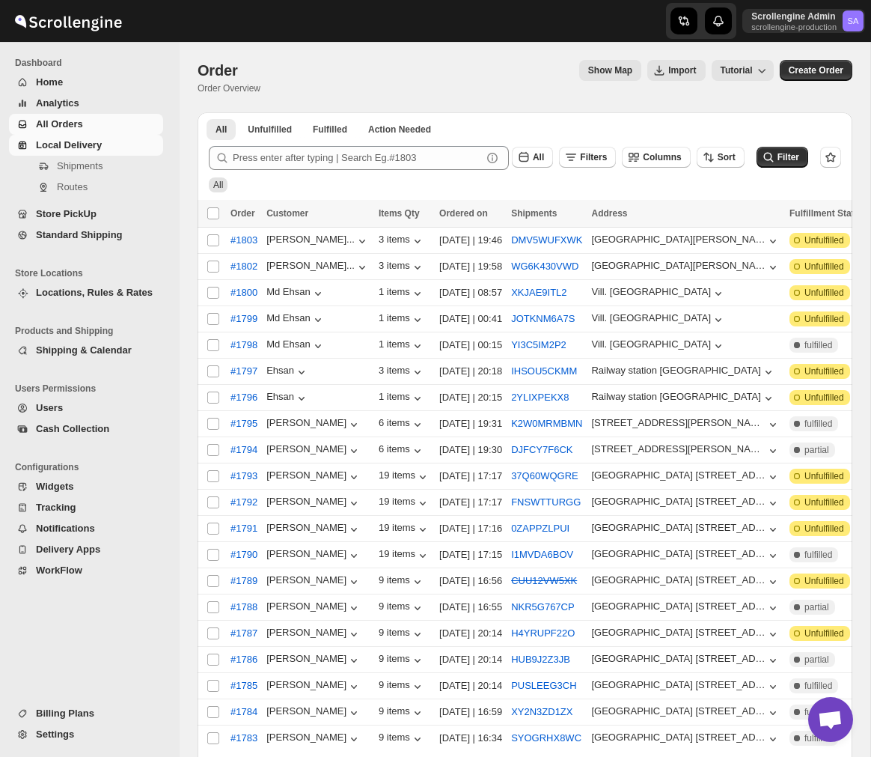
click at [121, 151] on span "Local Delivery" at bounding box center [98, 145] width 124 height 15
